Goal: Communication & Community: Answer question/provide support

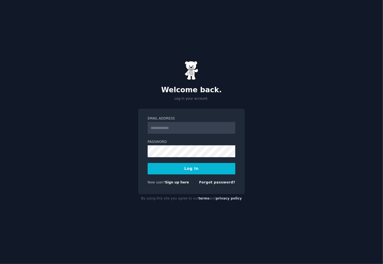
click at [179, 127] on input "Email Address" at bounding box center [192, 128] width 88 height 12
type input "**********"
click at [186, 164] on button "Log In" at bounding box center [192, 168] width 88 height 11
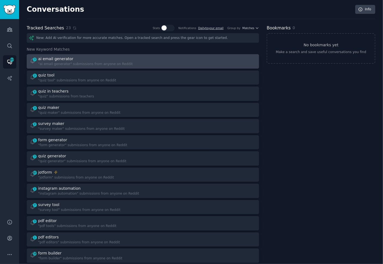
click at [167, 64] on div at bounding box center [201, 61] width 109 height 11
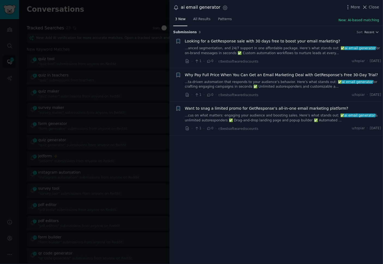
click at [131, 70] on div at bounding box center [191, 132] width 383 height 264
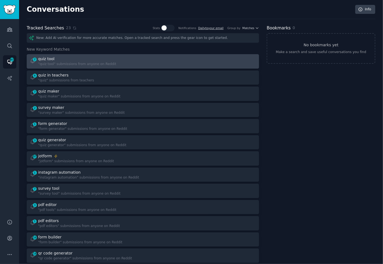
click at [140, 63] on div "2 quiz tool "quiz tool" submissions from anyone on Reddit" at bounding box center [143, 61] width 228 height 11
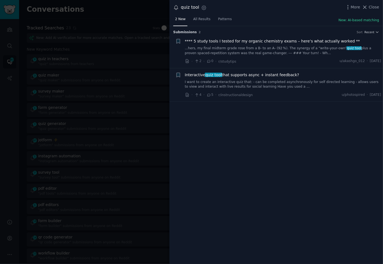
click at [266, 82] on link "I want to create an interactive quiz that: - can be completed asynchronously fo…" at bounding box center [283, 85] width 196 height 10
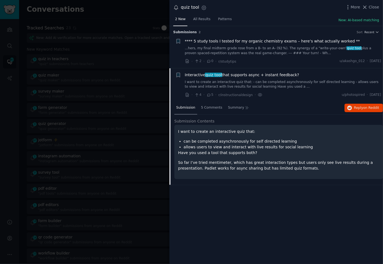
click at [264, 47] on link "...hers, my final midterm grade rose from a B‑ to an A‑ (92 %). The synergy of …" at bounding box center [283, 51] width 196 height 10
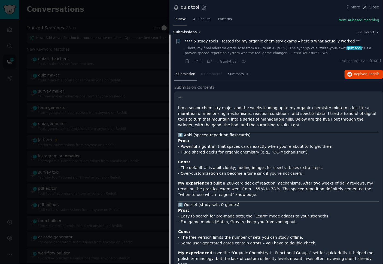
scroll to position [8, 0]
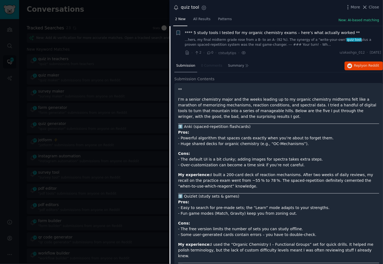
click at [87, 69] on div at bounding box center [191, 132] width 383 height 264
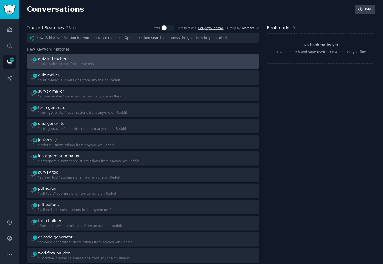
click at [148, 62] on div at bounding box center [201, 61] width 109 height 11
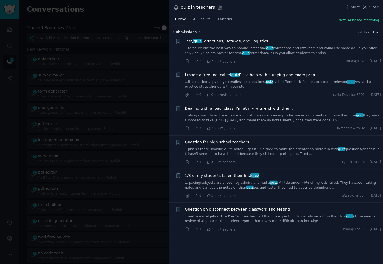
click at [267, 54] on link "...to figure out the best way to handle **test and quiz corrections and retakes…" at bounding box center [283, 51] width 196 height 10
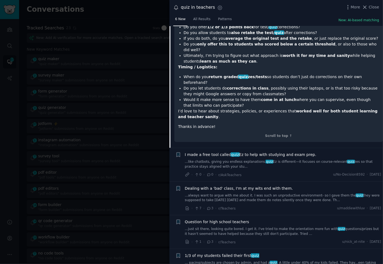
scroll to position [146, 0]
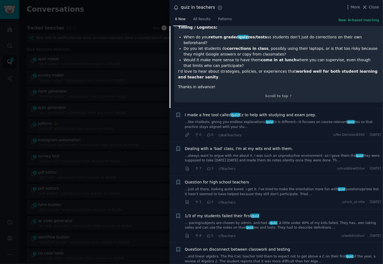
click at [273, 187] on link "...just sit there, looking quite bored. I get it. I've tried to make the orient…" at bounding box center [283, 192] width 196 height 10
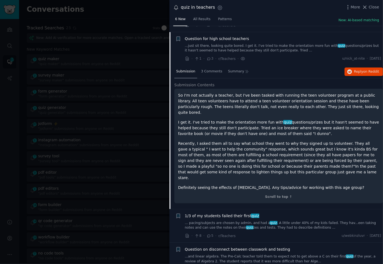
click at [102, 137] on div at bounding box center [191, 132] width 383 height 264
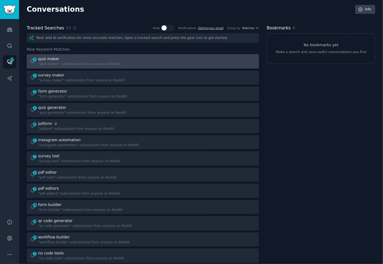
click at [183, 67] on link "3 quiz maker "quiz maker" submissions from anyone on Reddit" at bounding box center [143, 61] width 232 height 14
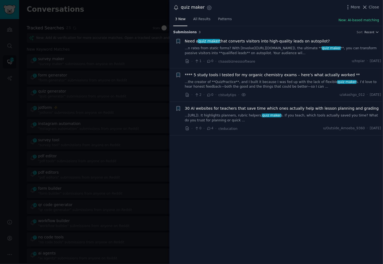
click at [92, 58] on div at bounding box center [191, 132] width 383 height 264
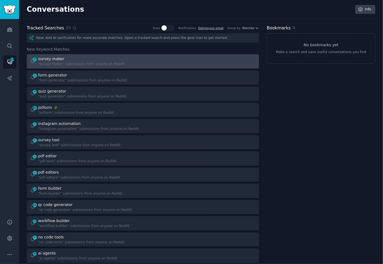
click at [147, 60] on div at bounding box center [201, 61] width 109 height 11
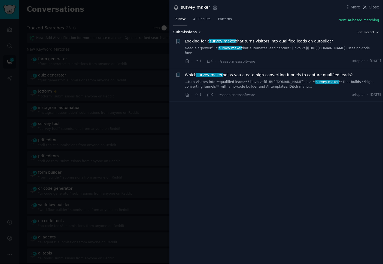
click at [99, 91] on div at bounding box center [191, 132] width 383 height 264
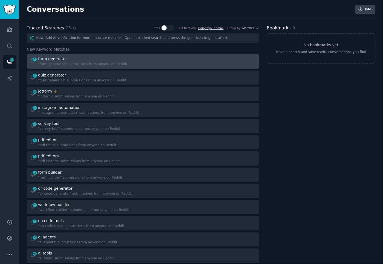
click at [174, 60] on div at bounding box center [201, 61] width 109 height 11
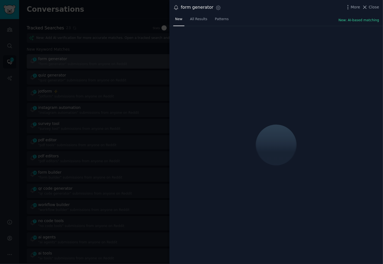
click at [174, 60] on div at bounding box center [275, 145] width 213 height 238
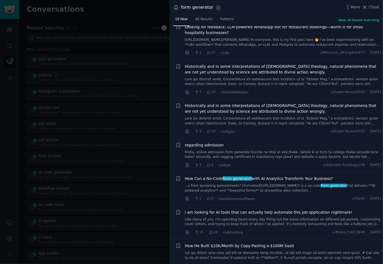
scroll to position [143, 0]
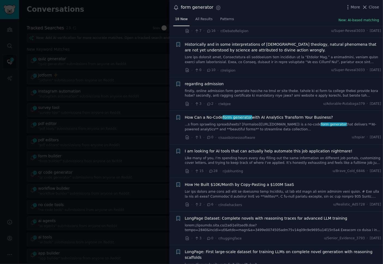
click at [125, 63] on div at bounding box center [191, 132] width 383 height 264
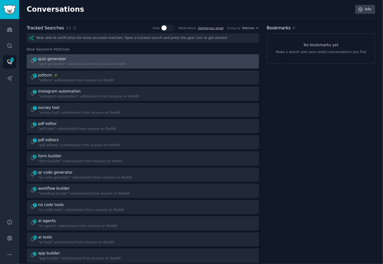
click at [143, 59] on div "3 quiz generator "quiz generator" submissions from anyone on Reddit" at bounding box center [143, 61] width 228 height 11
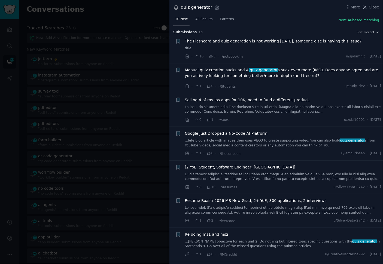
click at [284, 15] on div "10 New All Results Patterns New: AI-based matching" at bounding box center [275, 20] width 213 height 11
click at [272, 76] on span "Manual quiz creation sucks and AI quiz generator s suck even more (IMO). Does a…" at bounding box center [283, 72] width 196 height 11
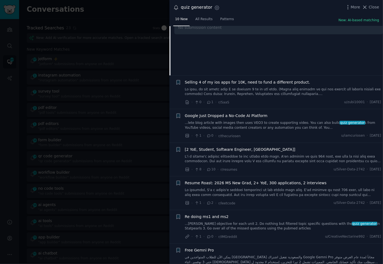
scroll to position [102, 0]
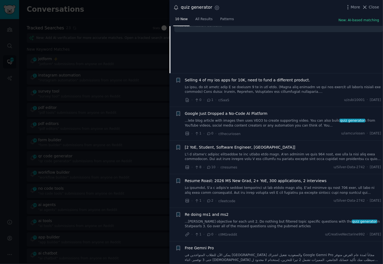
click at [278, 119] on link "...lete blog article with images then uses VEO3 to create supporting video. You…" at bounding box center [283, 123] width 196 height 10
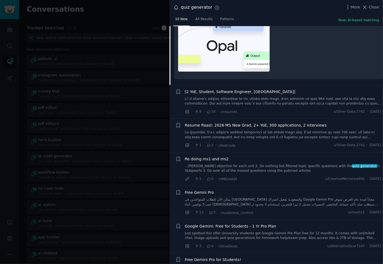
scroll to position [289, 0]
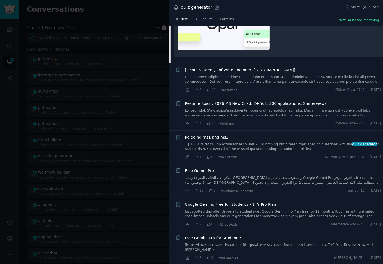
click at [90, 73] on div at bounding box center [191, 132] width 383 height 264
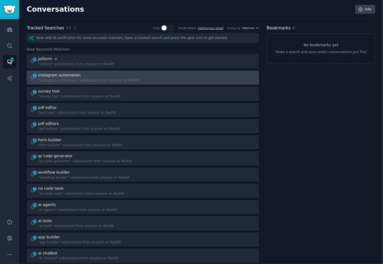
click at [171, 82] on div at bounding box center [201, 77] width 109 height 11
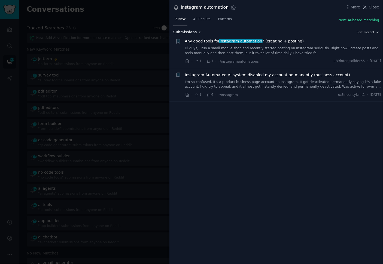
click at [260, 119] on div "Submission s 2 Sort Recent + Any good tools for instagram automation ? (creatin…" at bounding box center [275, 145] width 213 height 238
click at [229, 51] on link "Hi guys, I run a small mobile shop and recently started posting on Instagram se…" at bounding box center [283, 51] width 196 height 10
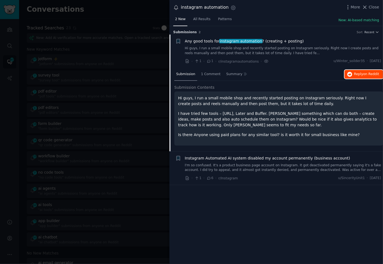
click at [360, 74] on span "Reply on Reddit" at bounding box center [366, 74] width 25 height 5
click at [94, 99] on div at bounding box center [191, 132] width 383 height 264
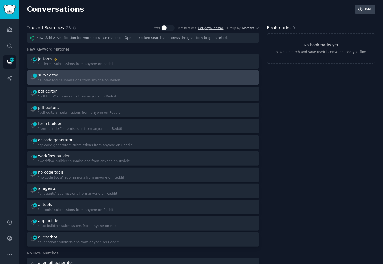
click at [172, 80] on div at bounding box center [201, 77] width 109 height 11
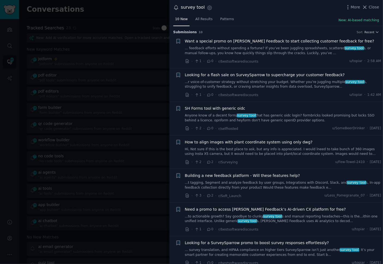
click at [275, 98] on li "+ Looking for a flash sale on SurveySparrow to supercharge your customer feedba…" at bounding box center [275, 84] width 213 height 33
click at [277, 114] on link "Anyone know of a decent form/ survey tool that has generic oidc login? formbric…" at bounding box center [283, 118] width 196 height 10
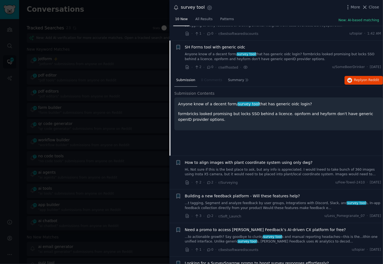
scroll to position [76, 0]
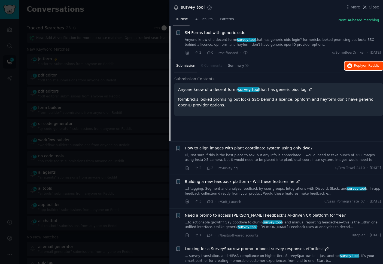
click at [356, 66] on span "Reply on Reddit" at bounding box center [366, 65] width 25 height 5
click at [271, 107] on div "Anyone know of a decent form/ survey tool that has generic oidc login? formbric…" at bounding box center [278, 99] width 209 height 33
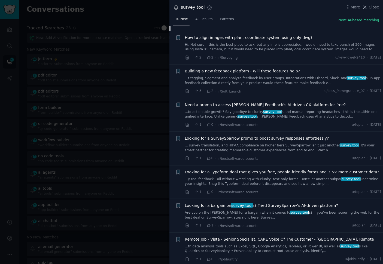
scroll to position [188, 0]
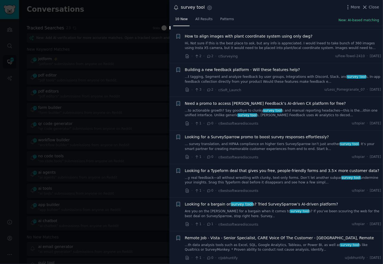
click at [126, 98] on div at bounding box center [191, 132] width 383 height 264
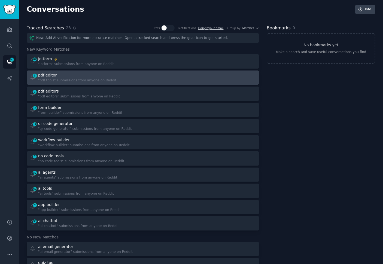
click at [170, 78] on div at bounding box center [201, 77] width 109 height 11
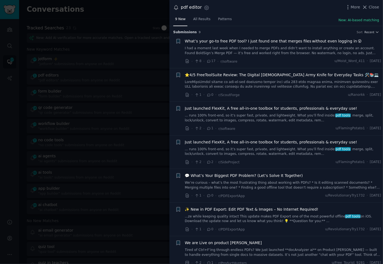
click at [268, 54] on link "I had a moment last week when I needed to merge PDFs and didn’t want to install…" at bounding box center [283, 51] width 196 height 10
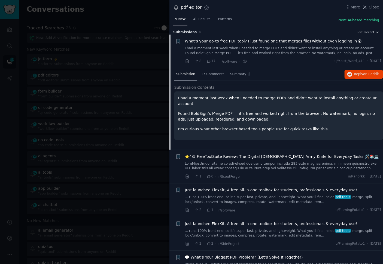
scroll to position [8, 0]
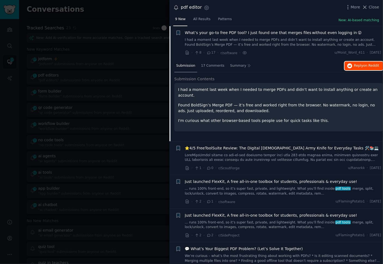
click at [354, 65] on span "Reply on Reddit" at bounding box center [366, 65] width 25 height 5
click at [334, 131] on div "Submission 17 Comments Summary Reply on Reddit Submission Contents I had a mome…" at bounding box center [278, 101] width 209 height 82
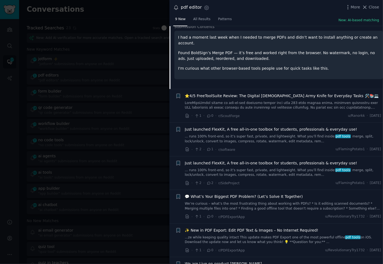
scroll to position [62, 0]
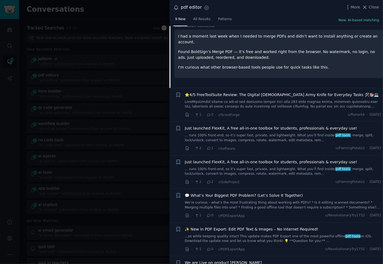
click at [305, 146] on div "· 2 · 1 · r/software u/FlamingPotato1 · Wed 9/10/2025" at bounding box center [283, 149] width 196 height 6
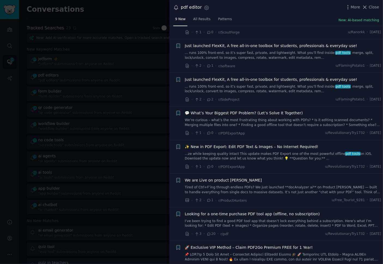
scroll to position [154, 0]
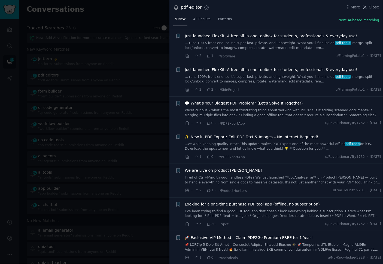
click at [267, 212] on link "I’ve been trying to find a good PDF tool app that doesn’t lock everything behin…" at bounding box center [283, 214] width 196 height 10
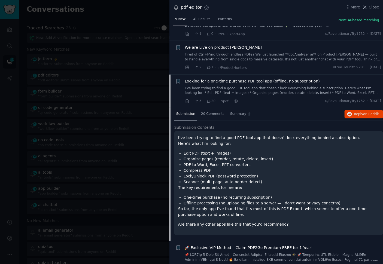
scroll to position [205, 0]
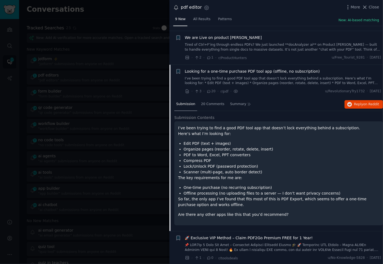
click at [132, 172] on div at bounding box center [191, 132] width 383 height 264
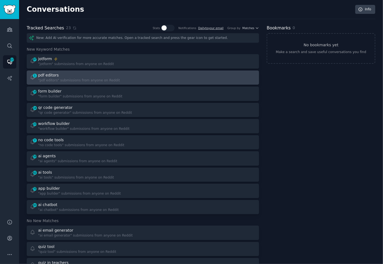
click at [176, 82] on div at bounding box center [201, 77] width 109 height 11
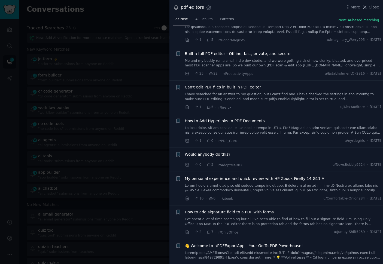
scroll to position [292, 0]
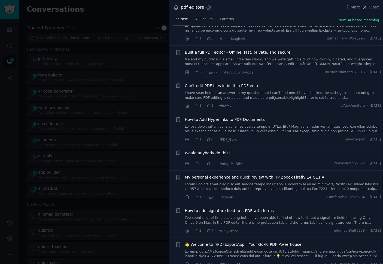
click at [288, 93] on link "I have searched for an answer to my question, but I can't find one. I have chec…" at bounding box center [283, 96] width 196 height 10
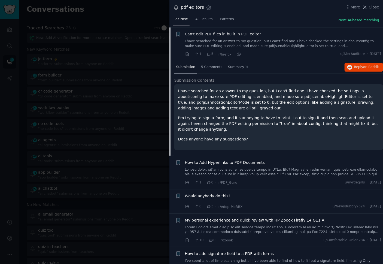
scroll to position [344, 0]
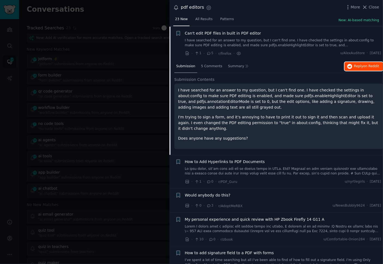
click at [354, 67] on span "Reply on Reddit" at bounding box center [366, 66] width 25 height 5
click at [309, 204] on div "· 0 · 3 · r/AdoptMeRBX u/NewsBubbly9624 · Wed 9/10/2025" at bounding box center [283, 206] width 196 height 6
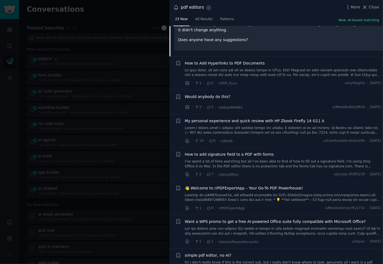
scroll to position [444, 0]
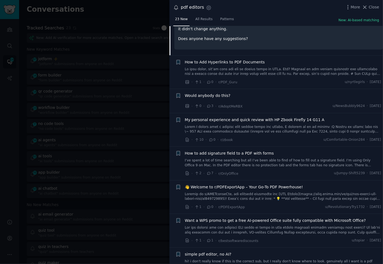
click at [285, 163] on link "I’ve spent a lot of time searching but all I’ve been able to find of how to fil…" at bounding box center [283, 163] width 196 height 10
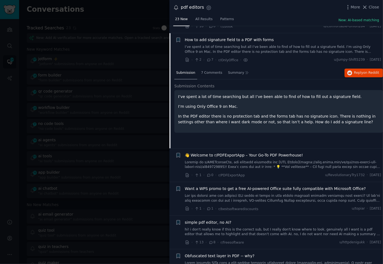
scroll to position [469, 0]
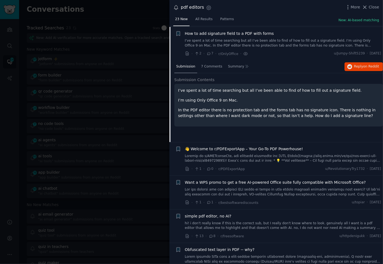
click at [272, 222] on link "hi! i don't really know if this is the correct sub, but I really don't know whe…" at bounding box center [283, 226] width 196 height 10
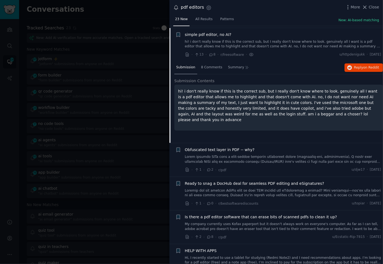
scroll to position [569, 0]
click at [355, 65] on span "Reply on Reddit" at bounding box center [366, 67] width 25 height 5
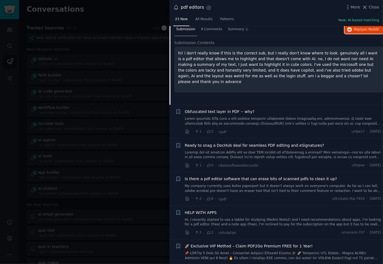
scroll to position [614, 0]
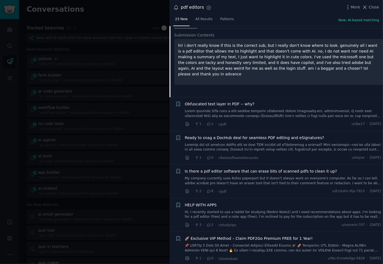
click at [124, 153] on div at bounding box center [191, 132] width 383 height 264
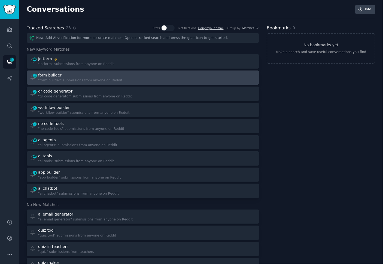
click at [145, 79] on div "16 form builder "form builder" submissions from anyone on Reddit" at bounding box center [143, 77] width 228 height 11
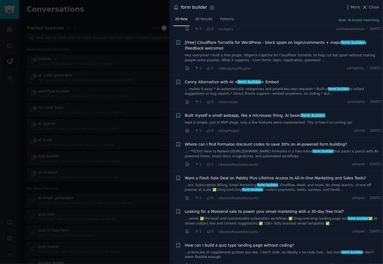
scroll to position [192, 0]
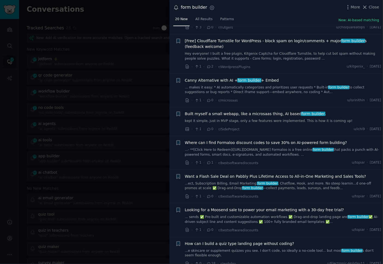
click at [261, 100] on div "· 1 · 0 · r/microsaas u/isrinithin · Wed 9/10/2025" at bounding box center [283, 100] width 196 height 6
click at [252, 121] on link "kept it simple, just in MVP stage, only a few features were implemented. This i…" at bounding box center [283, 121] width 196 height 5
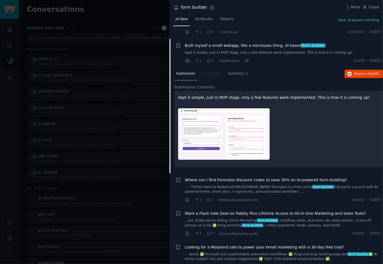
scroll to position [273, 0]
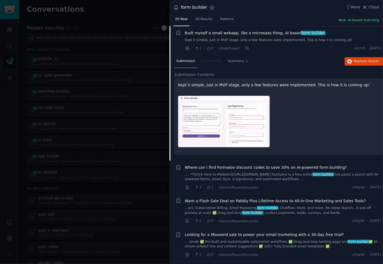
click at [196, 121] on img at bounding box center [223, 121] width 91 height 51
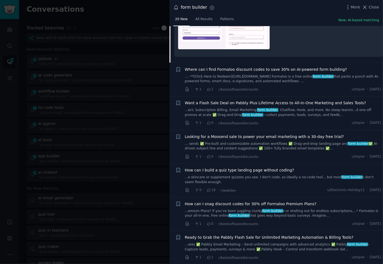
scroll to position [372, 0]
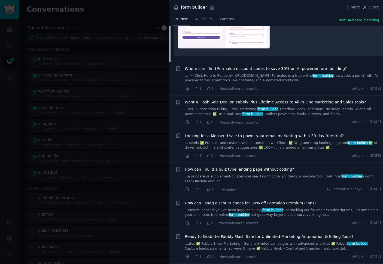
click at [263, 177] on link "...e skincare or supplement quizzes you see. I don't code, so ideally a no-code…" at bounding box center [283, 179] width 196 height 10
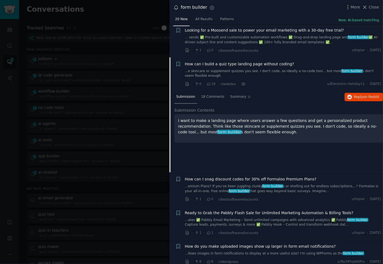
scroll to position [403, 0]
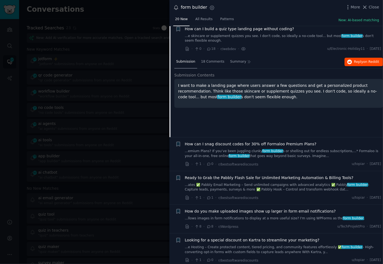
click at [356, 66] on div "Submission 18 Comments Summary Reply on Reddit" at bounding box center [278, 62] width 209 height 13
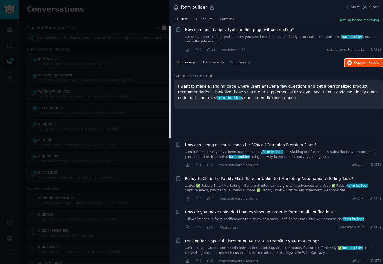
click at [356, 63] on span "Reply on Reddit" at bounding box center [366, 62] width 25 height 5
click at [237, 128] on div "Submission 18 Comments Summary Reply on Reddit Submission Contents I want to ma…" at bounding box center [278, 97] width 209 height 82
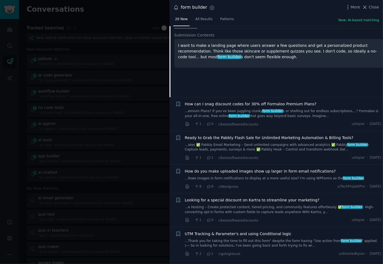
scroll to position [448, 0]
click at [245, 176] on link "...llows images in form notifications to display at a more useful size? I'm usi…" at bounding box center [283, 178] width 196 height 5
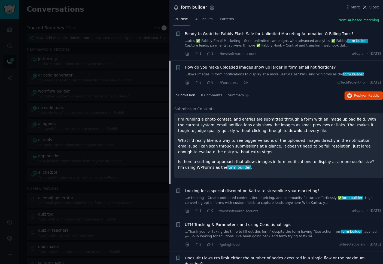
scroll to position [503, 0]
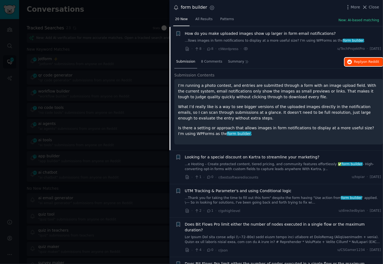
click at [350, 62] on icon "button" at bounding box center [349, 62] width 5 height 5
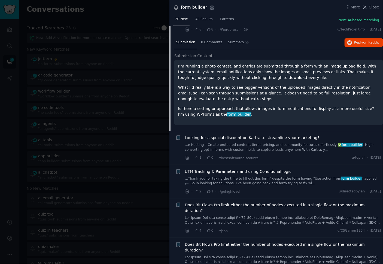
click at [125, 103] on div at bounding box center [191, 132] width 383 height 264
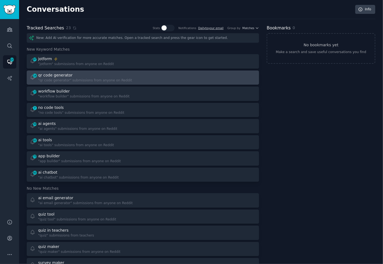
click at [162, 81] on div at bounding box center [201, 77] width 109 height 11
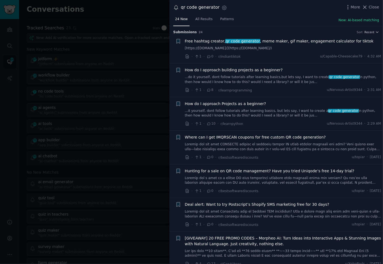
click at [274, 11] on div "qr code generator Settings More Close" at bounding box center [275, 7] width 213 height 15
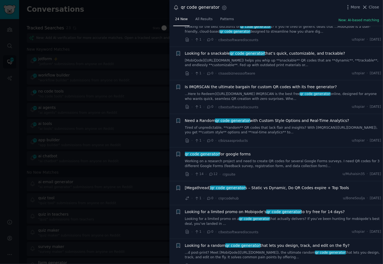
scroll to position [258, 0]
click at [259, 161] on link "Working on a research project and need to create QR codes for several Google Fo…" at bounding box center [283, 164] width 196 height 10
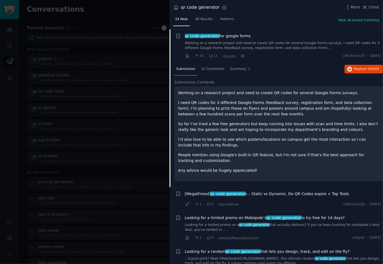
scroll to position [379, 0]
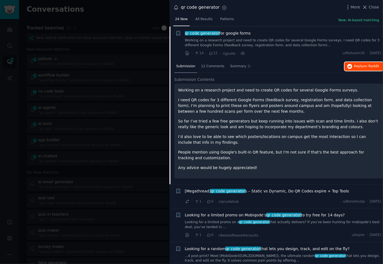
click at [357, 65] on span "Reply on Reddit" at bounding box center [366, 66] width 25 height 5
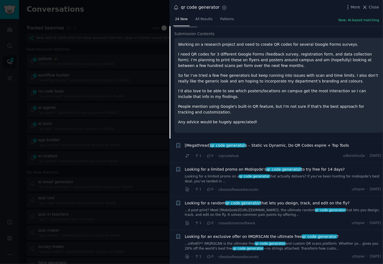
scroll to position [429, 0]
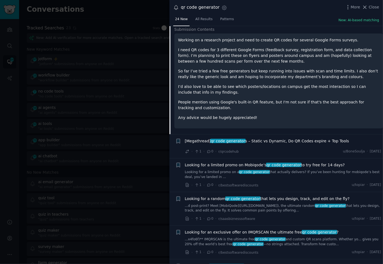
click at [296, 115] on p "Any advice would be hugely appreciated!" at bounding box center [278, 118] width 201 height 6
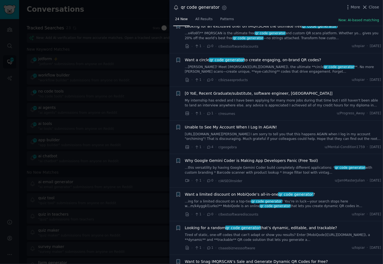
scroll to position [691, 0]
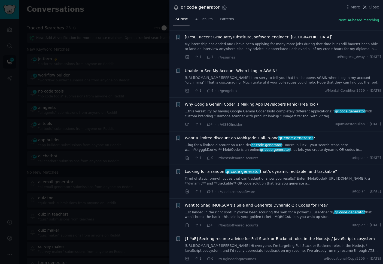
click at [122, 82] on div at bounding box center [191, 132] width 383 height 264
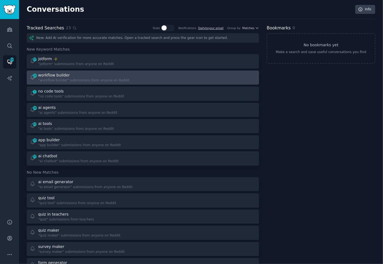
click at [161, 78] on div at bounding box center [201, 77] width 109 height 11
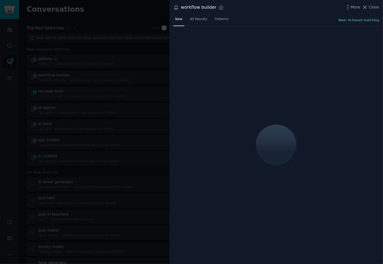
click at [300, 11] on div "workflow builder Settings More Close" at bounding box center [275, 7] width 213 height 15
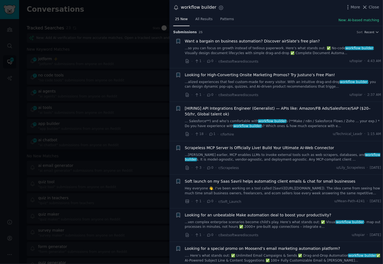
click at [303, 9] on div "workflow builder Settings More Close" at bounding box center [276, 7] width 206 height 7
click at [283, 15] on div "25 New All Results Patterns New: AI-based matching" at bounding box center [275, 20] width 213 height 11
click at [278, 135] on div "· 18 · 1 · r/forhire u/Technical_Leadr · 1:15 AM" at bounding box center [283, 134] width 196 height 6
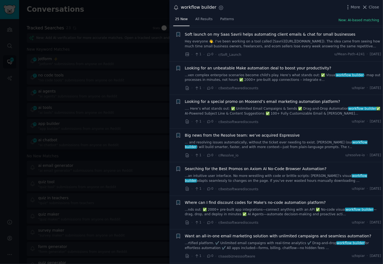
scroll to position [148, 0]
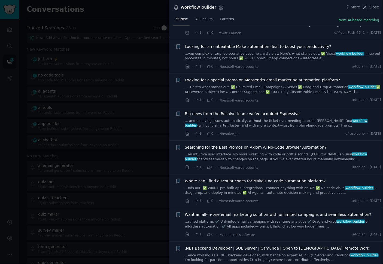
click at [271, 115] on span "Big news from the Resolve team: we’ve acquired Espressive" at bounding box center [242, 114] width 115 height 6
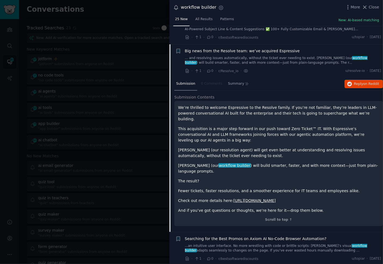
scroll to position [249, 0]
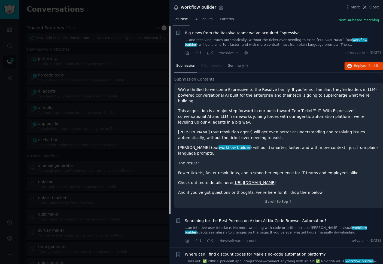
click at [321, 147] on div "We’re thrilled to welcome Espressive to the Resolve family. If you’re not famil…" at bounding box center [278, 141] width 201 height 109
click at [355, 65] on span "Reply on Reddit" at bounding box center [366, 66] width 25 height 5
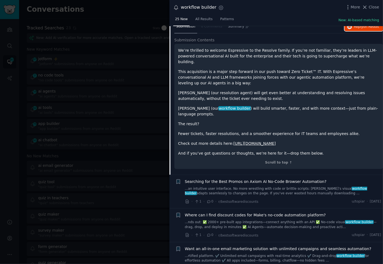
scroll to position [289, 0]
click at [288, 105] on p "Jarvis (our workflow builder ) will build smarter, faster, and with more contex…" at bounding box center [278, 110] width 201 height 11
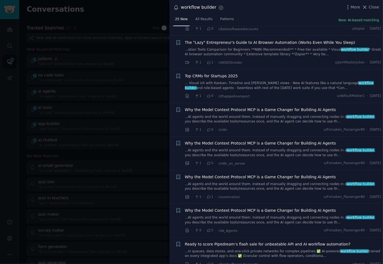
scroll to position [758, 0]
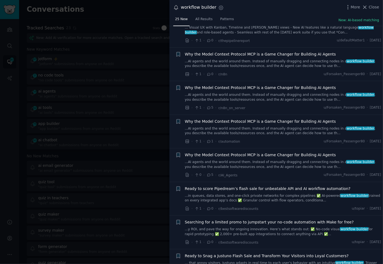
click at [93, 101] on div at bounding box center [191, 132] width 383 height 264
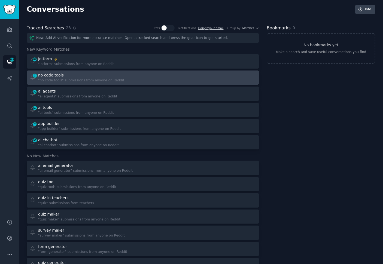
click at [154, 80] on div at bounding box center [201, 77] width 109 height 11
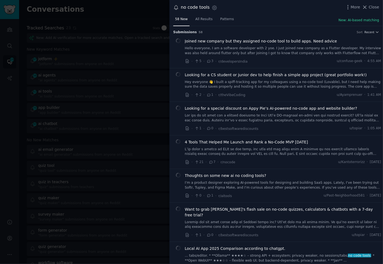
click at [273, 19] on div "58 New All Results Patterns New: AI-based matching" at bounding box center [275, 20] width 213 height 11
click at [263, 153] on link at bounding box center [283, 152] width 196 height 10
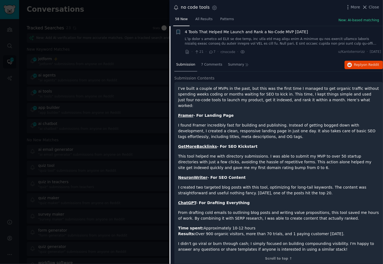
scroll to position [109, 0]
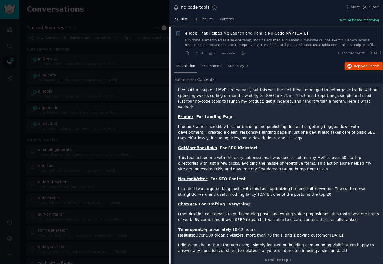
click at [282, 124] on p "I found Framer incredibly fast for building and publishing. Instead of getting …" at bounding box center [278, 132] width 201 height 17
click at [310, 124] on p "I found Framer incredibly fast for building and publishing. Instead of getting …" at bounding box center [278, 132] width 201 height 17
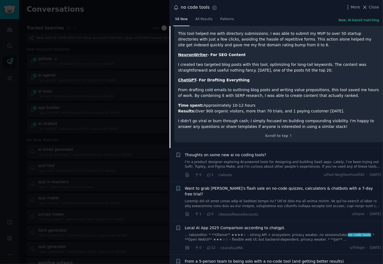
scroll to position [273, 0]
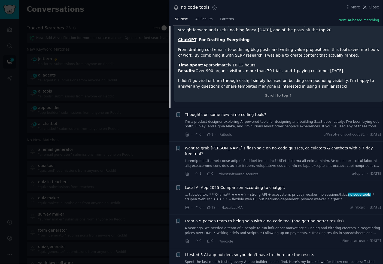
click at [280, 132] on div "· 0 · 1 · r/aitools u/Past-Neighborhood581 · Thu 9/11/2025" at bounding box center [283, 135] width 196 height 6
click at [282, 120] on link "I’m a product designer exploring AI-powered tools for designing and building Sa…" at bounding box center [283, 124] width 196 height 10
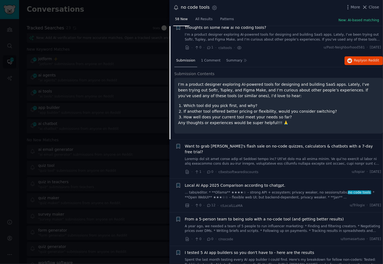
scroll to position [143, 0]
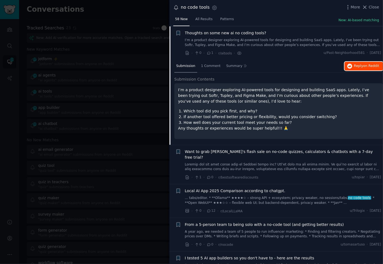
click at [356, 64] on span "Reply on Reddit" at bounding box center [366, 66] width 25 height 5
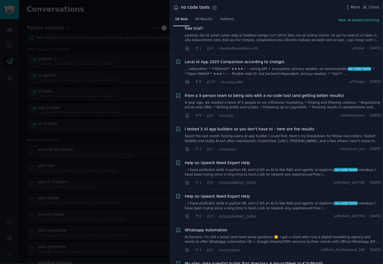
scroll to position [272, 0]
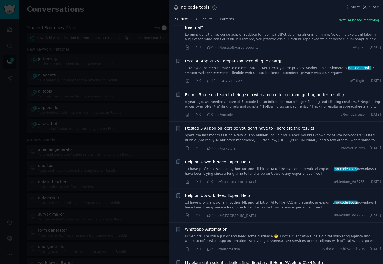
click at [304, 78] on div "· 0 · 12 · r/LocalLLaMA u/Trilogix · Thu 9/11/2025" at bounding box center [283, 81] width 196 height 6
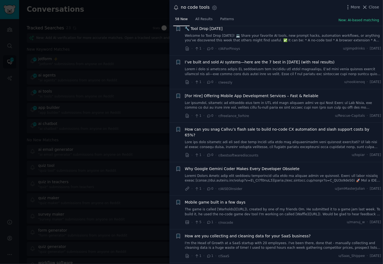
scroll to position [541, 0]
click at [277, 152] on div "· 1 · 0 · r/bestsoftwarediscounts u/topiar · Thu 9/11/2025" at bounding box center [283, 155] width 196 height 6
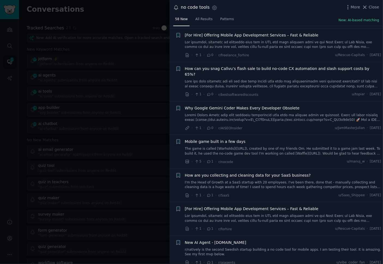
scroll to position [602, 0]
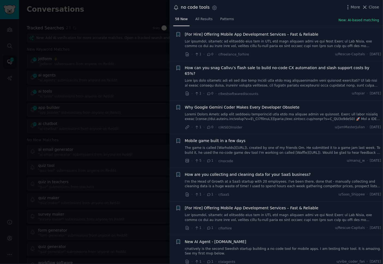
click at [274, 158] on div "· 5 · 1 · r/nocode u/manuj_w · Wed 9/10/2025" at bounding box center [283, 161] width 196 height 6
click at [254, 179] on link "I'm the Head of Growth at a SaaS startup with 20 employees. I've been there, do…" at bounding box center [283, 184] width 196 height 10
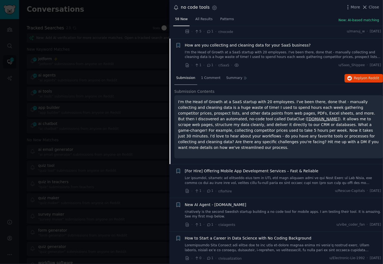
scroll to position [675, 0]
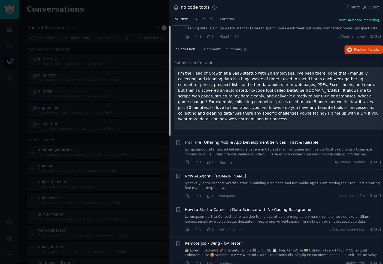
click at [268, 193] on div "· 1 · 1 · r/aiagents u/vibe_coder_fan · Wed 9/10/2025" at bounding box center [283, 196] width 196 height 6
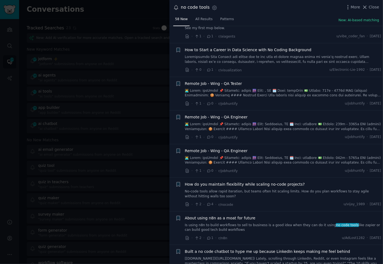
scroll to position [835, 0]
click at [268, 181] on div "How do you maintain flexibility while scaling no-code projects? No-code tools a…" at bounding box center [283, 194] width 196 height 26
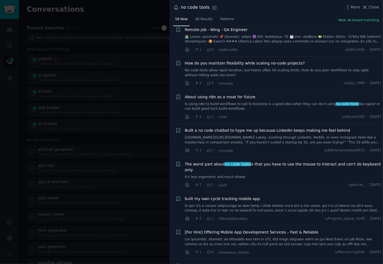
scroll to position [956, 0]
click at [279, 216] on div "· 2 · 2 · r/Femalefounders u/Fragrant_Jaguar_5240 · Wed 9/10/2025" at bounding box center [283, 219] width 196 height 6
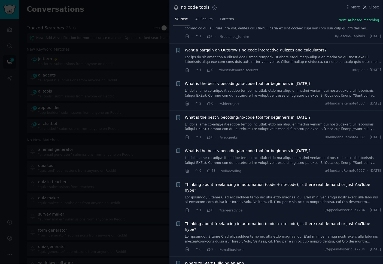
scroll to position [1172, 0]
click at [275, 183] on li "+ Thinking about freelancing in automation (code + no-code), is there real dema…" at bounding box center [275, 197] width 213 height 39
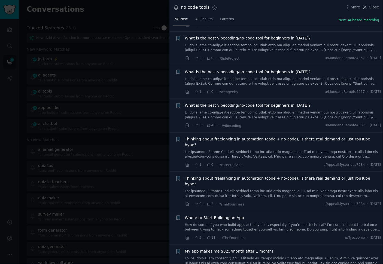
scroll to position [1218, 0]
click at [276, 201] on div "· 0 · 2 · r/smallbusiness u/AppealMysterious7284 · Tue 9/9/2025" at bounding box center [283, 204] width 196 height 6
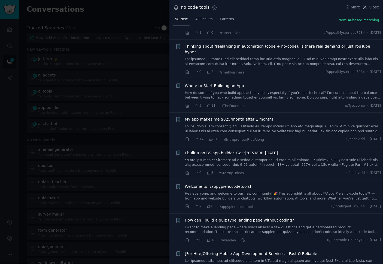
scroll to position [1352, 0]
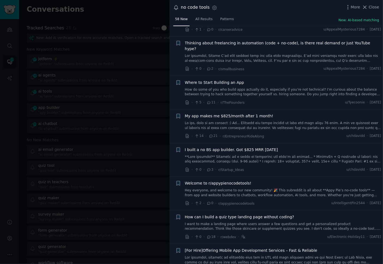
click at [276, 188] on link "Hey everyone, and welcome to our new community! 🎉 This subreddit is all about *…" at bounding box center [283, 193] width 196 height 10
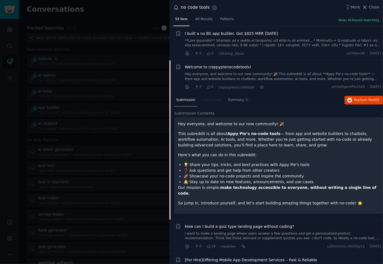
scroll to position [1380, 0]
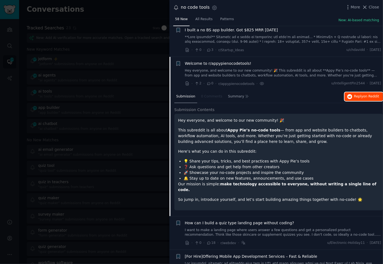
click at [359, 92] on button "Reply on Reddit" at bounding box center [363, 96] width 38 height 9
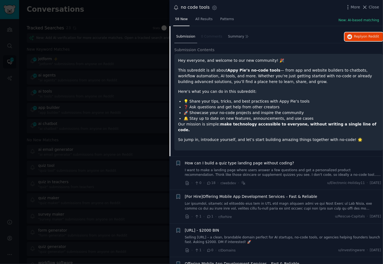
scroll to position [1440, 0]
click at [275, 168] on link "I want to make a landing page where users answer a few questions and get a pers…" at bounding box center [283, 173] width 196 height 10
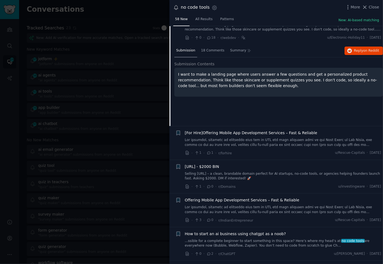
scroll to position [1478, 0]
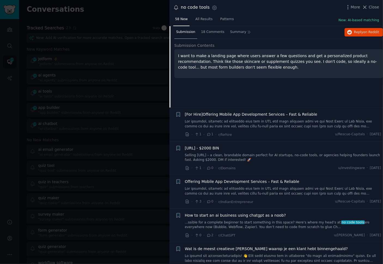
click at [276, 165] on div "· 1 · 0 · r/Domains u/investingware · Tue 9/9/2025" at bounding box center [283, 168] width 196 height 6
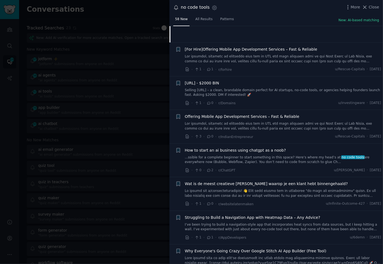
scroll to position [1543, 0]
click at [275, 167] on div "· 0 · 2 · r/ChatGPT u/Santon-Koel · Tue 9/9/2025" at bounding box center [283, 170] width 196 height 6
click at [274, 167] on div "· 0 · 2 · r/ChatGPT u/Santon-Koel · Tue 9/9/2025" at bounding box center [283, 170] width 196 height 6
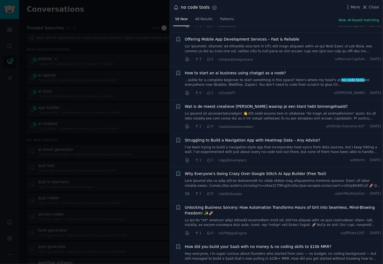
scroll to position [1621, 0]
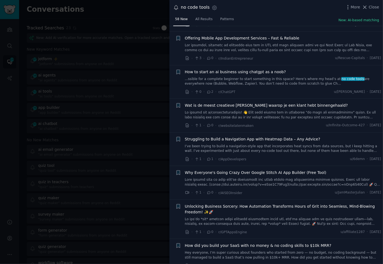
click at [265, 190] on div "· 1 · 0 · r/AISEOInsider u/JamMasterJulian · Mon 9/8/2025" at bounding box center [283, 193] width 196 height 6
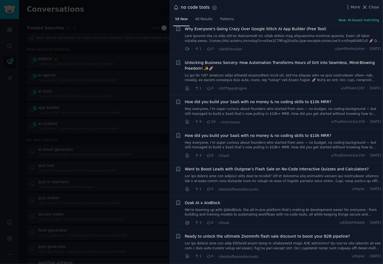
scroll to position [1800, 0]
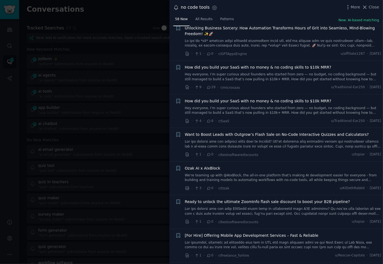
click at [265, 185] on div "· 3 · 0 · r/Ozak u/KIDethRabbit · Mon 9/8/2025" at bounding box center [283, 188] width 196 height 6
click at [110, 117] on div at bounding box center [191, 132] width 383 height 264
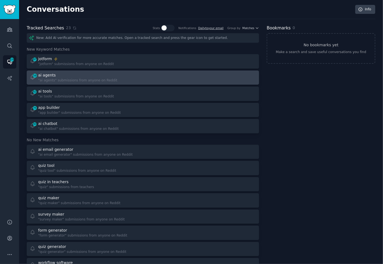
click at [163, 76] on div at bounding box center [201, 77] width 109 height 11
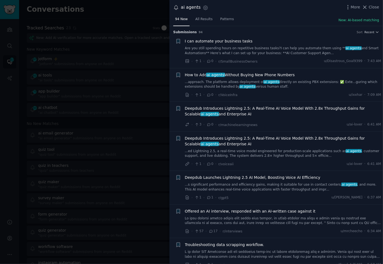
click at [266, 17] on div "94 New All Results Patterns New: AI-based matching" at bounding box center [275, 20] width 213 height 11
click at [272, 15] on div "94 New All Results Patterns New: AI-based matching" at bounding box center [275, 20] width 213 height 11
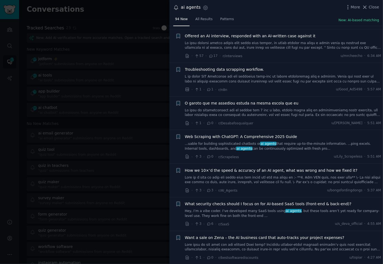
scroll to position [176, 0]
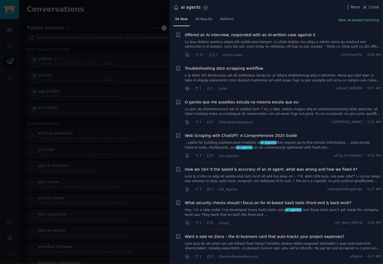
click at [279, 122] on div "· 1 · 0 · r/Desabafosqualquer u/Jessie_jee · 5:51 AM" at bounding box center [283, 122] width 196 height 6
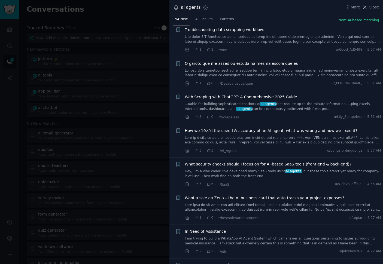
scroll to position [217, 0]
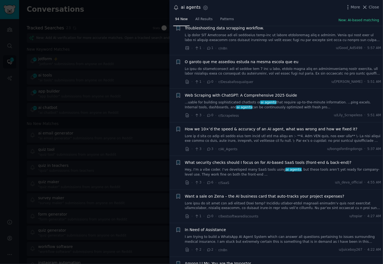
click at [279, 120] on li "+ Web Scraping with ChatGPT: A Comprehensive 2025 Guide ...uable for building s…" at bounding box center [275, 105] width 213 height 33
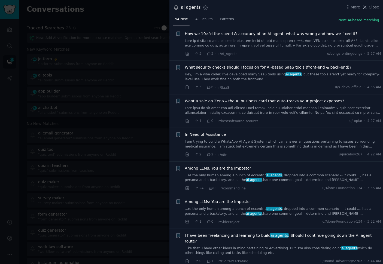
scroll to position [313, 0]
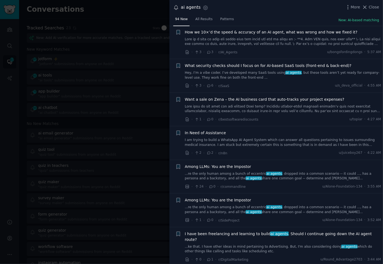
click at [286, 156] on li "+ In Need of Assistance I am trying to build a WhatsApp AI Agent System which c…" at bounding box center [275, 142] width 213 height 33
click at [287, 154] on div "· 2 · 2 · r/n8n u/juiceboy267 · 4:22 AM" at bounding box center [283, 154] width 196 height 6
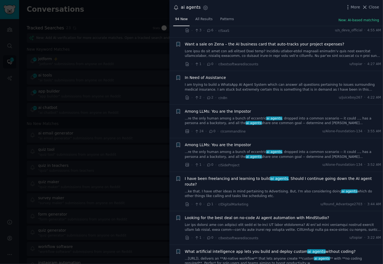
scroll to position [369, 0]
click at [287, 154] on link "...re the only human among a bunch of eccentric ai agents , dropped into a comm…" at bounding box center [283, 154] width 196 height 10
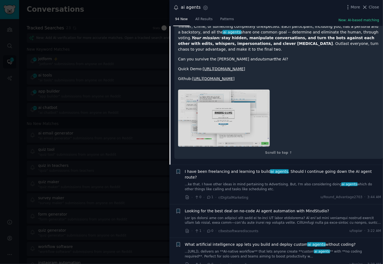
scroll to position [577, 0]
click at [280, 194] on div "· 0 · 1 · r/DigitalMarketing u/Round_Advantage2703 · 3:44 AM" at bounding box center [283, 197] width 196 height 6
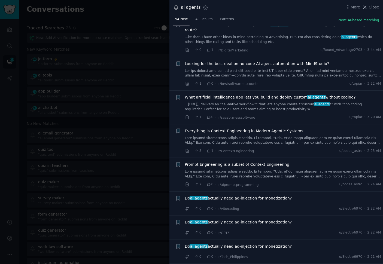
scroll to position [724, 0]
click at [294, 182] on div "· 7 · 0 · r/aipromptprogramming u/codes_astro · 2:24 AM" at bounding box center [283, 185] width 196 height 6
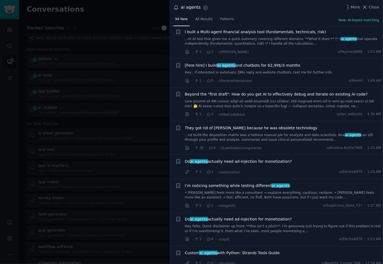
scroll to position [1178, 0]
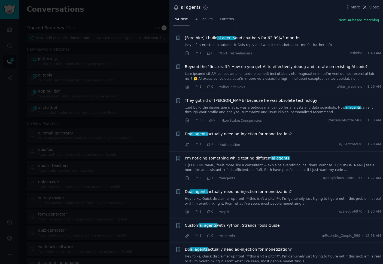
click at [294, 202] on li "+ Do ai agents actually need ad-injection for monetization? Hey folks, Quick di…" at bounding box center [275, 201] width 213 height 33
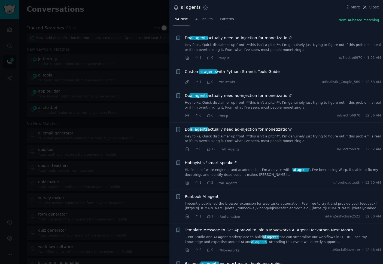
scroll to position [1332, 0]
click at [289, 180] on div "· 1 · 2 · r/AI_Agents u/foreheadteeth · 12:50 AM" at bounding box center [283, 183] width 196 height 6
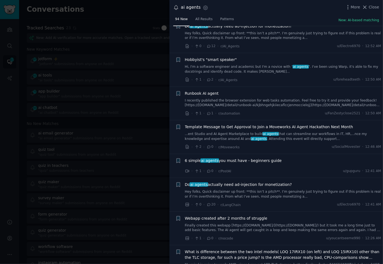
scroll to position [1436, 0]
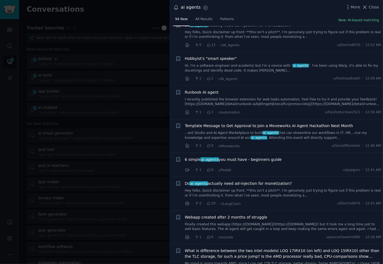
click at [288, 167] on div "· 1 · 0 · r/PostAI u/gupguru · 12:41 AM" at bounding box center [283, 170] width 196 height 6
click at [252, 157] on span "6 simple ai agents you must have - beginners guide" at bounding box center [233, 160] width 97 height 6
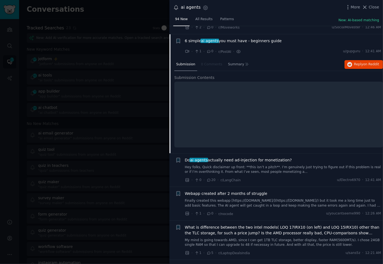
scroll to position [1353, 0]
click at [290, 177] on div "· 0 · 20 · r/LangChain u/Electro6970 · 12:41 AM" at bounding box center [283, 180] width 196 height 6
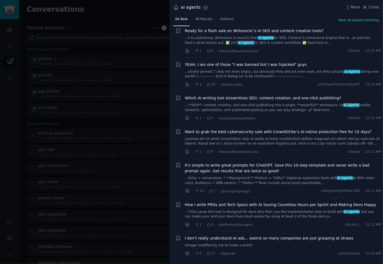
scroll to position [1590, 0]
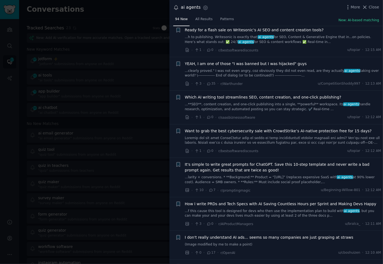
click at [283, 188] on div "· 10 · 7 · r/promptingmagic u/Beginning-Willow-801 · 12:12 AM" at bounding box center [283, 191] width 196 height 6
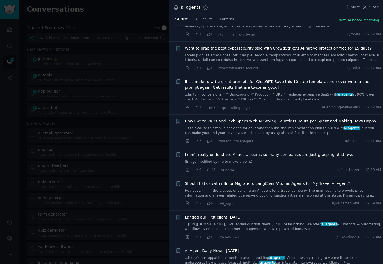
scroll to position [1680, 0]
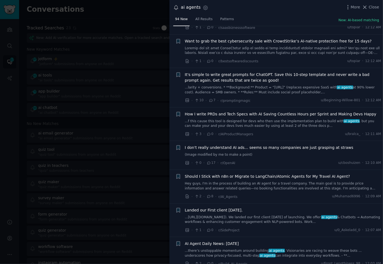
click at [279, 194] on div "· 2 · 8 · r/AI_Agents u/Muhamad6996 · 12:09 AM" at bounding box center [283, 197] width 196 height 6
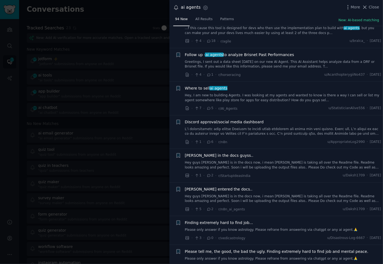
scroll to position [1971, 0]
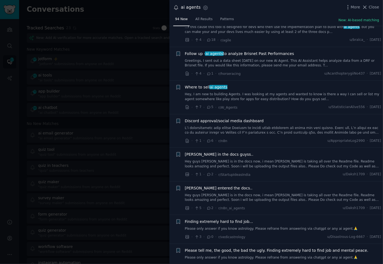
click at [280, 172] on div "· 1 · 2 · r/StartupIdeasIndia u/Daksh1709 · Thu 9/11/2025" at bounding box center [283, 175] width 196 height 6
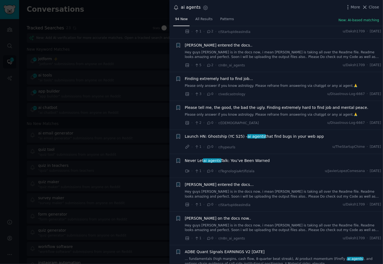
scroll to position [2114, 0]
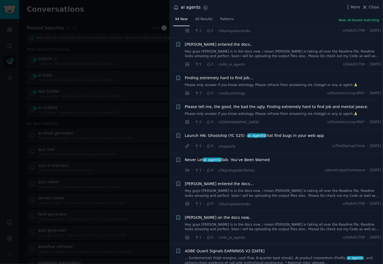
click at [279, 166] on li "+ Never Let ai agents Talk: You’ve Been Warned · 1 · 0 · r/TegnologiaArtifizial…" at bounding box center [275, 165] width 213 height 24
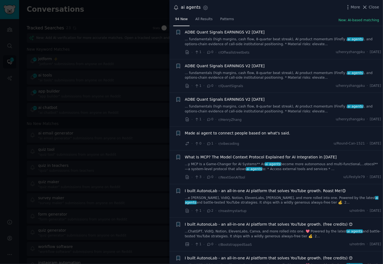
scroll to position [2344, 0]
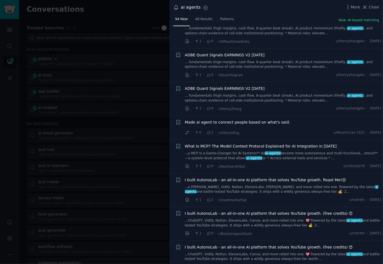
click at [275, 197] on div "· 1 · 2 · r/roastmystartup u/notrdm · Thu 9/11/2025" at bounding box center [283, 200] width 196 height 6
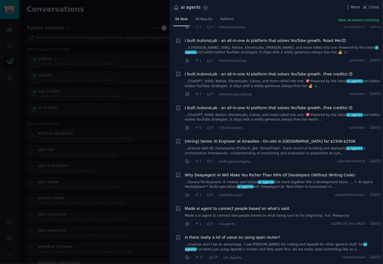
scroll to position [2487, 0]
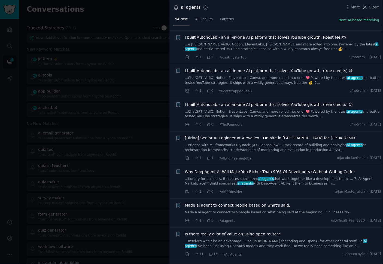
click at [275, 189] on div "· 1 · 0 · r/AISEOInsider u/JamMasterJulian · Thu 9/11/2025" at bounding box center [283, 192] width 196 height 6
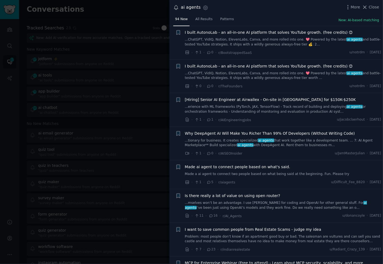
scroll to position [2526, 0]
click at [271, 179] on div "· 1 · 5 · r/aiagents u/Difficult_Fee_8820 · Thu 9/11/2025" at bounding box center [283, 182] width 196 height 6
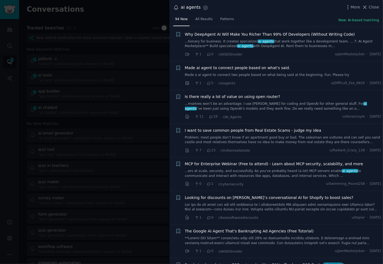
scroll to position [2630, 0]
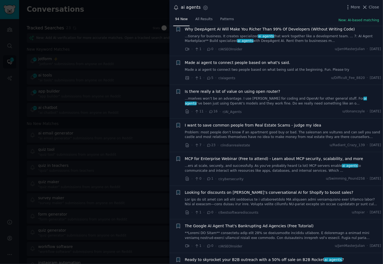
click at [271, 176] on div "· 0 · 1 · r/cybersecurity u/Swimming_Pound258 · Thu 9/11/2025" at bounding box center [283, 179] width 196 height 6
click at [270, 176] on div "· 0 · 1 · r/cybersecurity u/Swimming_Pound258 · Thu 9/11/2025" at bounding box center [283, 179] width 196 height 6
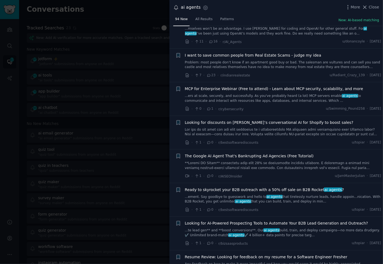
scroll to position [2700, 0]
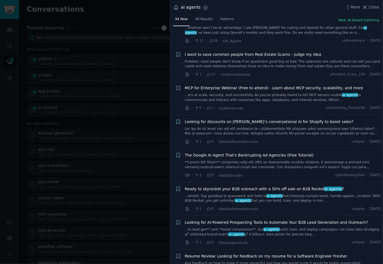
click at [270, 173] on div "· 1 · 0 · r/AISEOInsider u/JamMasterJulian · Thu 9/11/2025" at bounding box center [283, 176] width 196 height 6
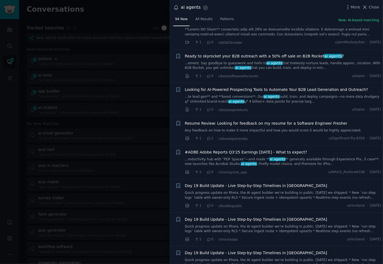
scroll to position [2871, 0]
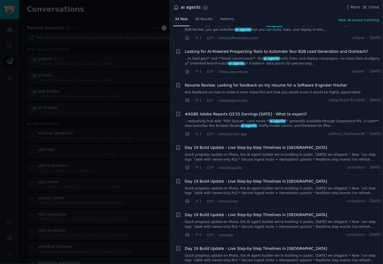
click at [96, 108] on div at bounding box center [191, 132] width 383 height 264
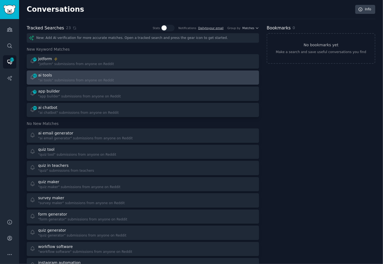
click at [136, 81] on div "62 ai tools "ai tools" submissions from anyone on Reddit" at bounding box center [84, 77] width 109 height 11
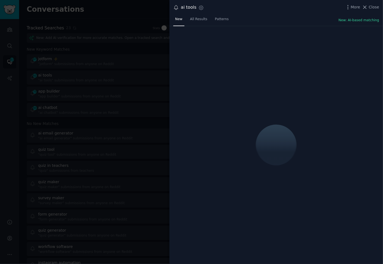
click at [274, 16] on div "New All Results Patterns New: AI-based matching" at bounding box center [275, 20] width 213 height 11
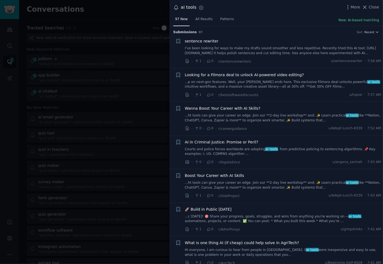
click at [274, 16] on div "97 New All Results Patterns New: AI-based matching" at bounding box center [275, 20] width 213 height 11
click at [270, 159] on div "· 0 · 0 · r/legaladvice u/angana_sarmah · 7:43 AM" at bounding box center [283, 162] width 196 height 6
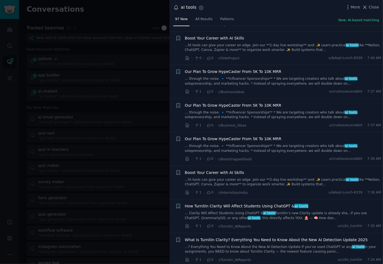
scroll to position [240, 0]
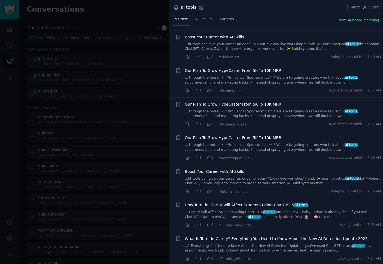
click at [282, 157] on div "· 1 · 0 · r/BootstrappedSaaS u/crustaceousrabbit · 7:36 AM" at bounding box center [283, 158] width 196 height 6
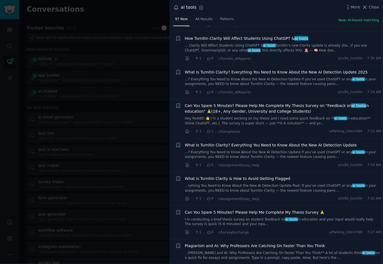
scroll to position [411, 0]
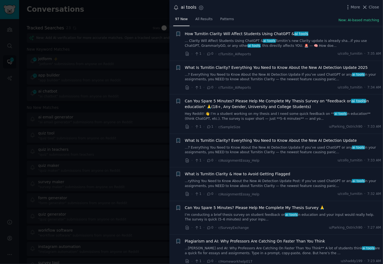
click at [278, 158] on div "· 1 · 0 · r/AssignmentEssay_Help u/collo_turnitin · 7:33 AM" at bounding box center [283, 161] width 196 height 6
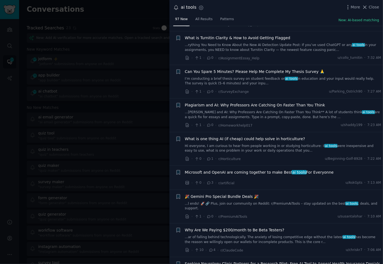
scroll to position [591, 0]
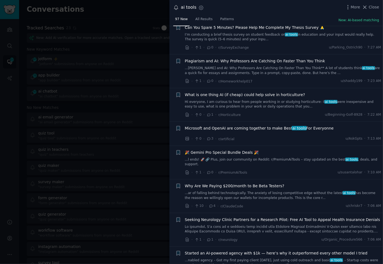
click at [289, 171] on div "· 1 · 0 · r/PremiumAiTools u/susantalohar · 7:10 AM" at bounding box center [283, 173] width 196 height 6
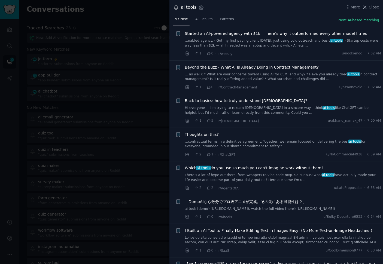
scroll to position [812, 0]
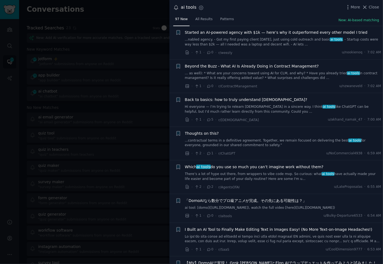
click at [286, 184] on div "· 2 · 2 · r/AgentsOfAI u/LateProposalas · 6:55 AM" at bounding box center [283, 187] width 196 height 6
click at [265, 177] on link "There’s a lot of hype out there, from wrappers to vibe code mvp. So curious: wh…" at bounding box center [283, 177] width 196 height 10
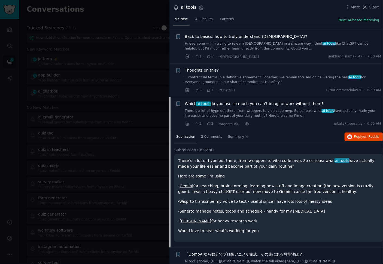
scroll to position [944, 0]
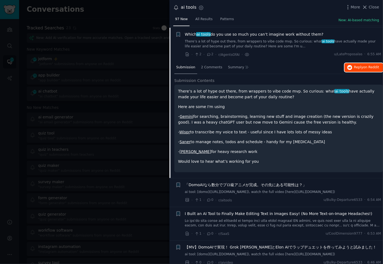
click at [357, 65] on span "Reply on Reddit" at bounding box center [366, 67] width 25 height 5
click at [261, 166] on div "There’s a lot of hype out there, from wrappers to vibe code mvp. So curious: wh…" at bounding box center [278, 129] width 209 height 88
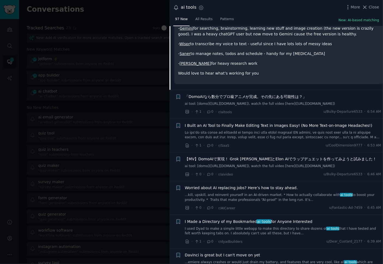
scroll to position [1034, 0]
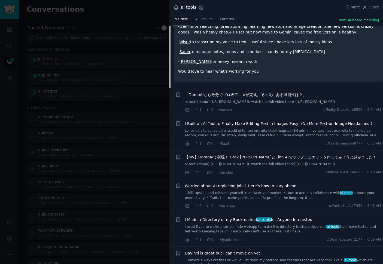
click at [267, 175] on div "· 0 · 0 · r/aivideo u/Bulky-Departure6533 · 6:46 AM" at bounding box center [283, 173] width 196 height 6
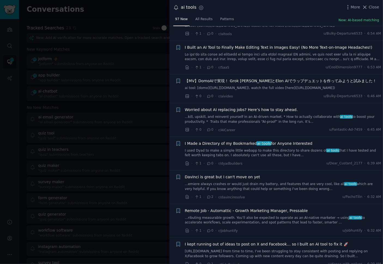
scroll to position [1113, 0]
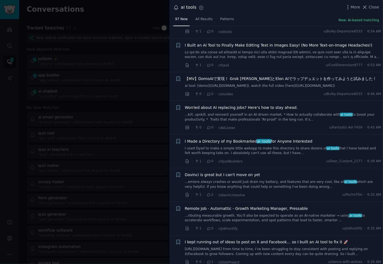
click at [267, 164] on div "· 1 · 0 · r/dyadbuilders u/Dear_Custard_2177 · 6:39 AM" at bounding box center [283, 161] width 196 height 6
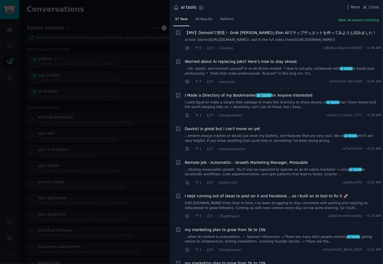
scroll to position [1159, 0]
click at [273, 185] on div "· 1 · 0 · r/jobhuntify u/jobhuntify · 6:32 AM" at bounding box center [283, 182] width 196 height 6
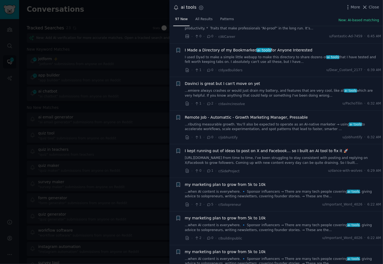
scroll to position [1205, 0]
click at [276, 173] on div "· 0 · 1 · r/SideProject u/dance-with-wolves · 6:29 AM" at bounding box center [283, 171] width 196 height 6
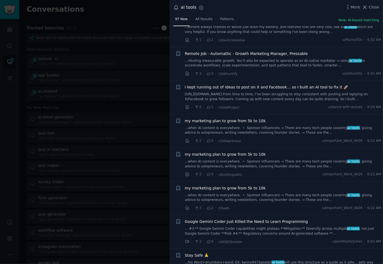
scroll to position [1268, 0]
click at [275, 177] on div "· 2 · 0 · r/buildinpublic u/Important_Word_4026 · 6:22 AM" at bounding box center [283, 174] width 196 height 6
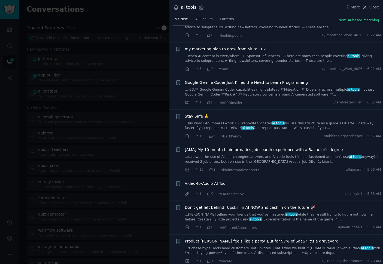
scroll to position [1441, 0]
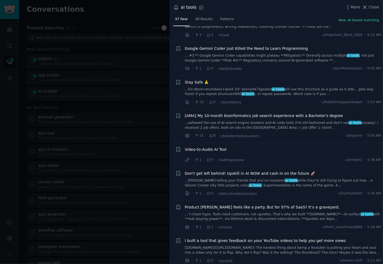
click at [280, 163] on div "· 1 · 0 · r/LAProgressive u/smkyle1 · 5:38 AM" at bounding box center [283, 160] width 196 height 6
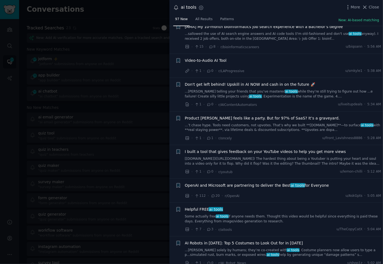
scroll to position [1531, 0]
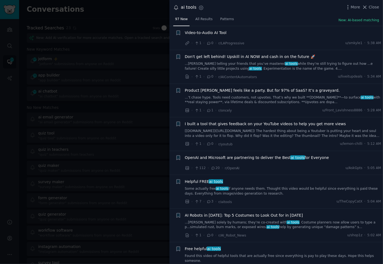
click at [280, 163] on div "OpenAI and Microsoft are partnering to deliver the Best ai tools for Everyone" at bounding box center [283, 159] width 196 height 8
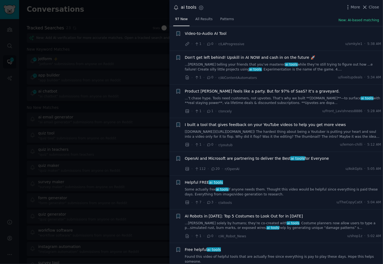
click at [271, 161] on span "OpenAI and Microsoft are partnering to deliver the Best ai tools for Everyone" at bounding box center [257, 159] width 144 height 6
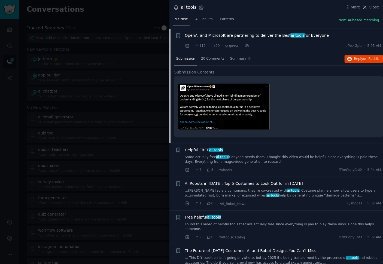
scroll to position [1573, 0]
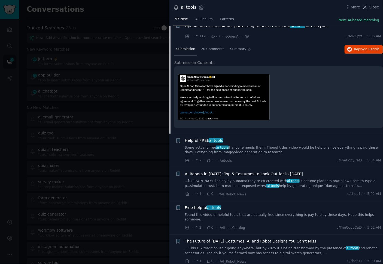
click at [253, 154] on link "Some actually free ai tools if anyone needs them. Thought this video would be h…" at bounding box center [283, 150] width 196 height 10
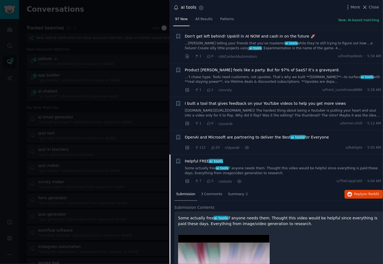
scroll to position [1462, 0]
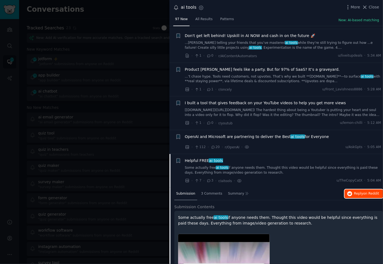
click at [365, 195] on span "on Reddit" at bounding box center [371, 194] width 16 height 4
click at [306, 175] on link "Some actually free ai tools if anyone needs them. Thought this video would be h…" at bounding box center [283, 171] width 196 height 10
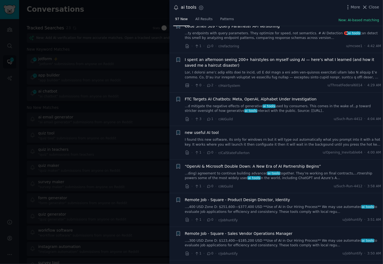
scroll to position [1840, 0]
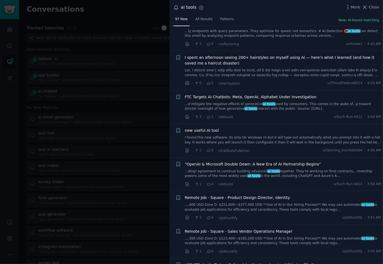
click at [289, 181] on div "· 1 · 0 · r/AIGuild u/Such-Run-4412 · 3:58 AM" at bounding box center [283, 184] width 196 height 6
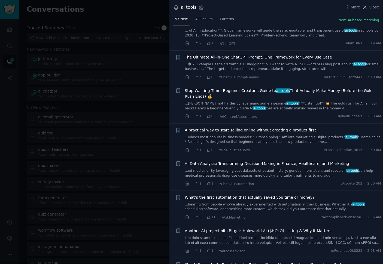
scroll to position [2148, 0]
click at [281, 196] on div "What’s the first automation that actually saved you time or money? ...hearing f…" at bounding box center [283, 203] width 196 height 17
click at [279, 202] on link "...hearing from people who’ve already experimented with automation in their bus…" at bounding box center [283, 207] width 196 height 10
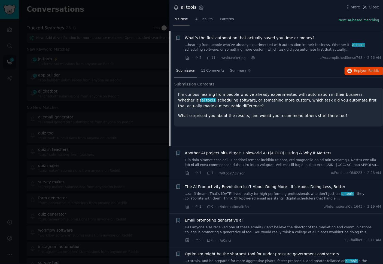
scroll to position [2308, 0]
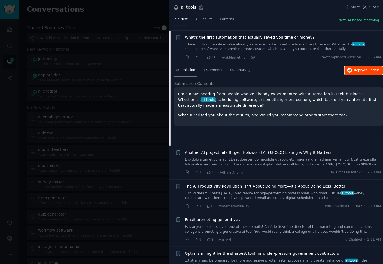
click at [363, 68] on span "Reply on Reddit" at bounding box center [366, 70] width 25 height 5
click at [258, 126] on div "Submission Contents I’m curious hearing from people who’ve already experimented…" at bounding box center [278, 106] width 209 height 51
click at [284, 193] on link "...sci-fi dream. That’s today's lived reality for high-performing professionals…" at bounding box center [283, 196] width 196 height 10
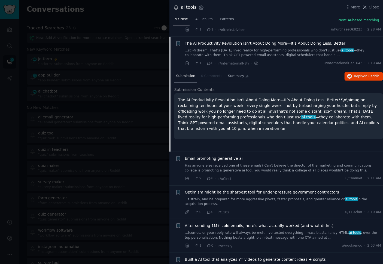
scroll to position [2375, 0]
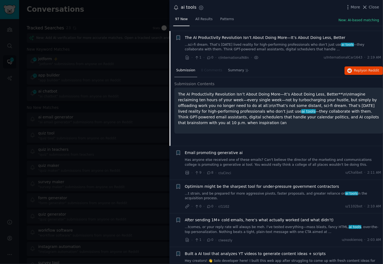
click at [283, 204] on div "· 0 · 0 · r/1102 u/1102bot · 2:10 AM" at bounding box center [283, 207] width 196 height 6
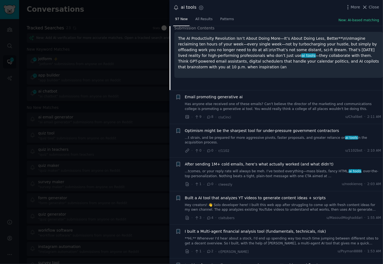
scroll to position [2431, 0]
click at [276, 181] on div "· 1 · 0 · r/weezly u/nookienoq · 2:03 AM" at bounding box center [283, 184] width 196 height 6
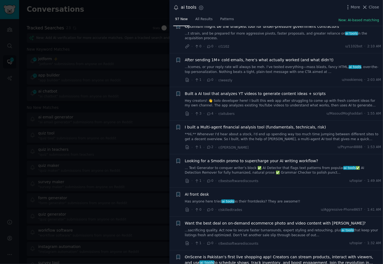
scroll to position [2536, 0]
click at [277, 206] on div "· 0 · 0 · r/skilledtrades u/Aggressive-Phone8657 · 1:41 AM" at bounding box center [283, 209] width 196 height 6
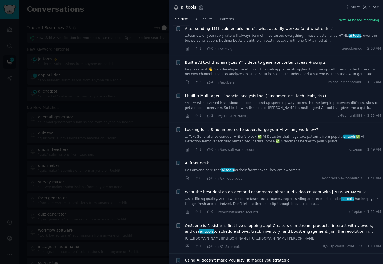
scroll to position [2567, 0]
click at [260, 167] on link "Has anyone here tried ai tools as their frontdesks? They are awsome!!" at bounding box center [283, 169] width 196 height 5
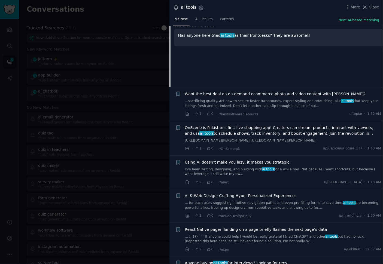
scroll to position [2665, 0]
click at [260, 162] on span "Using AI doesn’t make you lazy, it makes you strategic." at bounding box center [238, 162] width 106 height 6
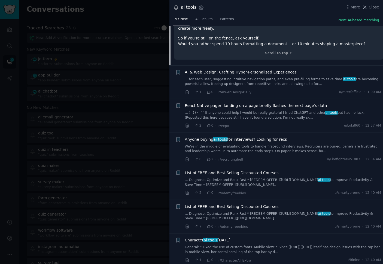
scroll to position [2877, 0]
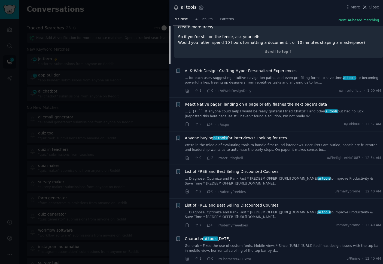
click at [261, 160] on div "· 0 · 2 · r/recruitinghell u/FirefighterNo1087 · 12:54 AM" at bounding box center [283, 158] width 196 height 6
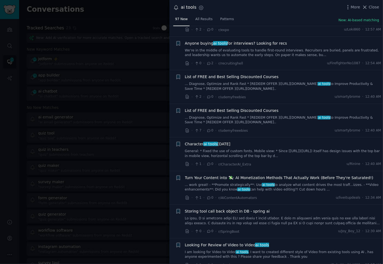
scroll to position [2974, 0]
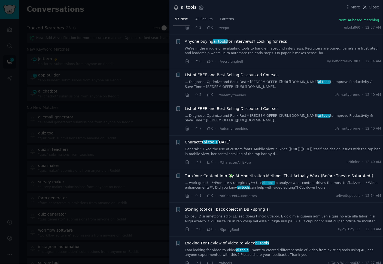
click at [271, 162] on div "· 1 · 0 · r/CharacterAI_Extra u/Rinine · 12:40 AM" at bounding box center [283, 163] width 196 height 6
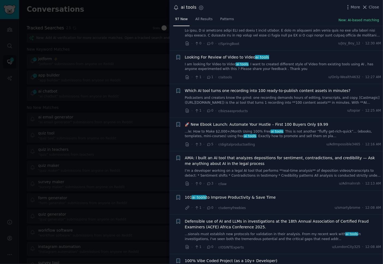
scroll to position [3181, 0]
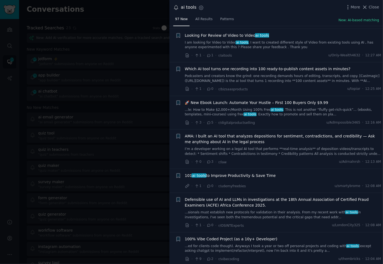
click at [65, 99] on div at bounding box center [191, 132] width 383 height 264
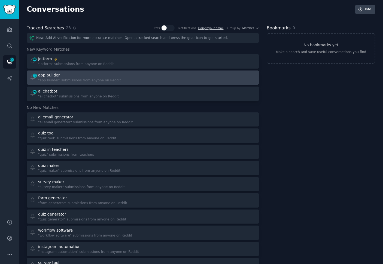
click at [151, 76] on div at bounding box center [201, 77] width 109 height 11
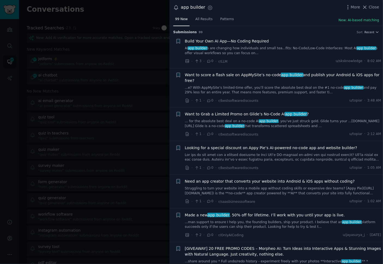
click at [271, 14] on div "app builder Settings More Close" at bounding box center [275, 7] width 213 height 15
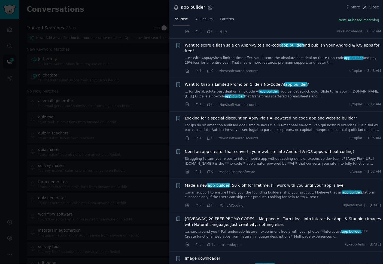
scroll to position [97, 0]
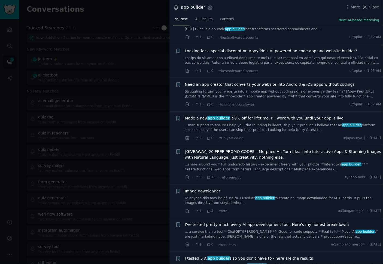
click at [295, 105] on div "· 1 · 0 · r/saasbiznesssoftware u/topiar · 1:02 AM" at bounding box center [283, 105] width 196 height 6
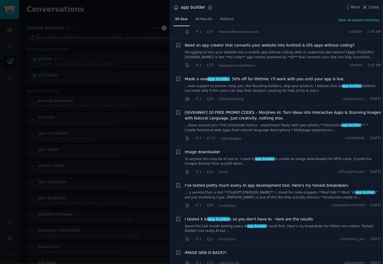
click at [295, 103] on li "+ Made a new app builder . 50% off for lifetime. I’ll work with you until your …" at bounding box center [275, 88] width 213 height 33
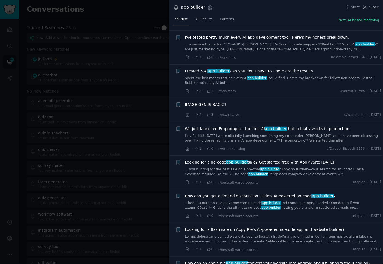
scroll to position [285, 0]
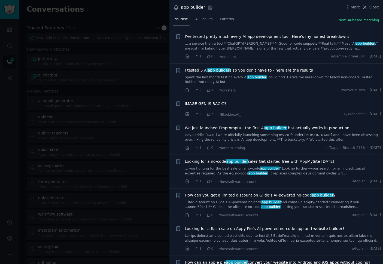
click at [292, 115] on div "· 2 · 3 · r/BlackboxAI_ u/kaonashht · Thu 9/11/2025" at bounding box center [283, 115] width 196 height 6
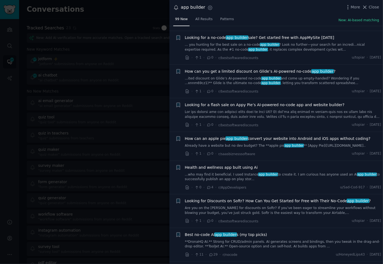
scroll to position [411, 0]
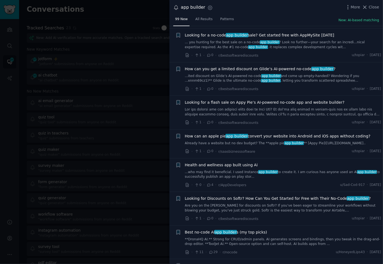
click at [283, 188] on div "· 0 · 4 · r/AppDevelopers u/Sad-Cod-917 · Thu 9/11/2025" at bounding box center [283, 185] width 196 height 6
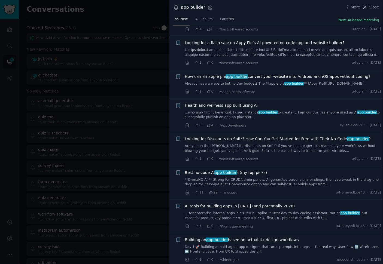
scroll to position [472, 0]
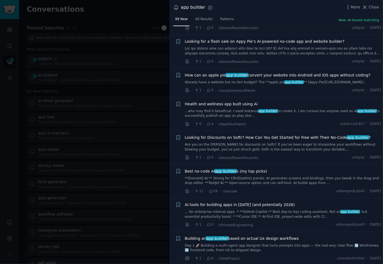
click at [277, 194] on div "· 11 · 29 · r/nocode u/HoneyedLips43 · Wed 9/10/2025" at bounding box center [283, 191] width 196 height 6
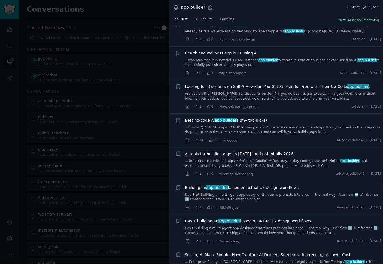
scroll to position [526, 0]
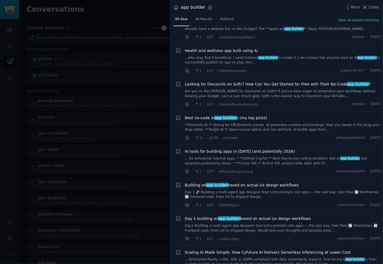
click at [277, 207] on div "· 1 · 0 · r/SideProject u/oooohchristian · Wed 9/10/2025" at bounding box center [283, 205] width 196 height 6
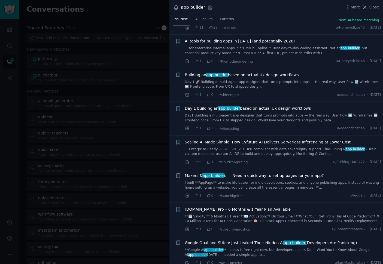
scroll to position [636, 0]
click at [282, 202] on li "+ Makers & app builder s — Need a quick way to set up pages for your app? I bui…" at bounding box center [275, 185] width 213 height 33
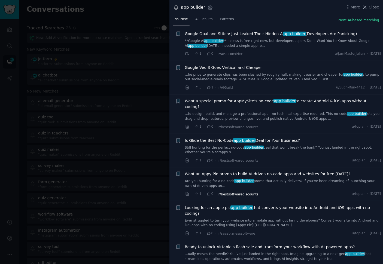
scroll to position [844, 0]
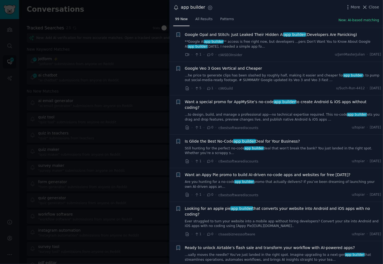
click at [286, 192] on div "· 1 · 0 · r/bestsoftwarediscounts u/topiar · Wed 9/10/2025" at bounding box center [283, 195] width 196 height 6
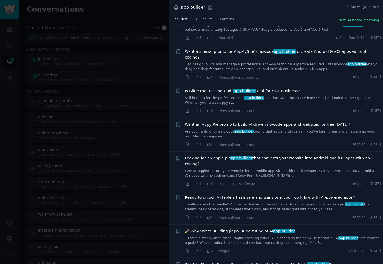
scroll to position [917, 0]
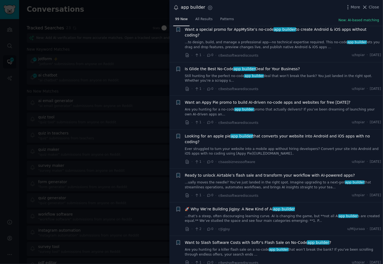
click at [277, 226] on div "· 2 · 0 · r/JigJoy u/Mijuraaa · Tue 9/9/2025" at bounding box center [283, 229] width 196 height 6
click at [248, 194] on span "r/bestsoftwarediscounts" at bounding box center [238, 196] width 40 height 4
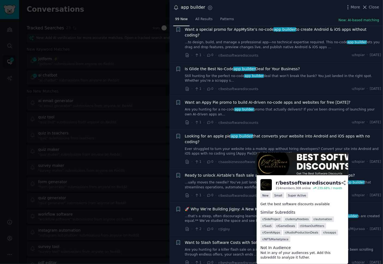
click at [288, 182] on div "r/ bestsoftwarediscounts" at bounding box center [307, 183] width 65 height 7
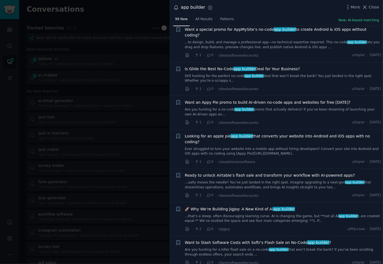
click at [296, 226] on div "· 2 · 0 · r/JigJoy u/Mijuraaa · Tue 9/9/2025" at bounding box center [283, 229] width 196 height 6
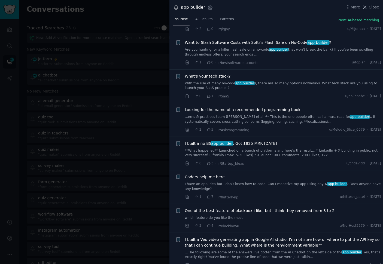
scroll to position [1117, 0]
click at [286, 223] on div "· 2 · 4 · r/BlackboxAI_ u/No-Host3579 · Tue 9/9/2025" at bounding box center [283, 226] width 196 height 6
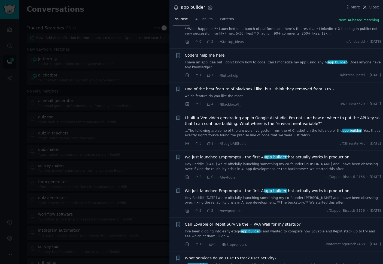
scroll to position [1240, 0]
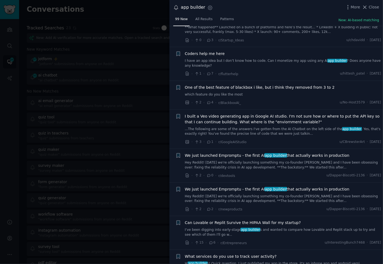
click at [275, 240] on div "· 15 · 6 · r/Entrepreneurs u/InterestingBunch7468 · Tue 9/9/2025" at bounding box center [283, 243] width 196 height 6
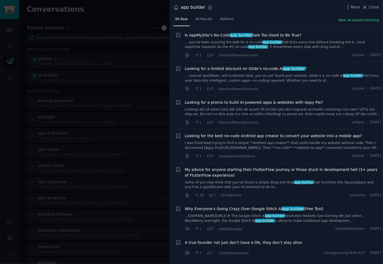
scroll to position [1496, 0]
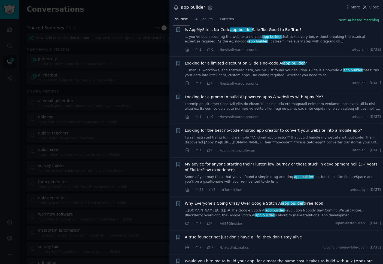
click at [285, 217] on li "+ Why Everyone's Going Crazy Over Google Stitch AI app builder (Free Tool) ...e…" at bounding box center [275, 213] width 213 height 33
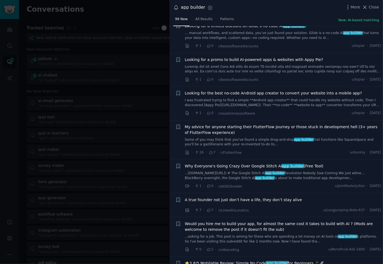
scroll to position [1543, 0]
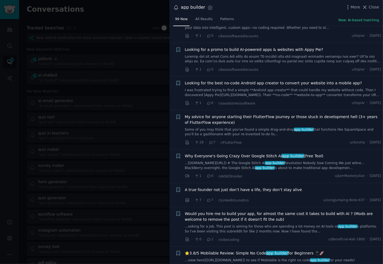
click at [285, 233] on li "+ Would you hire me to build your app, for almost the same cost it takes to bui…" at bounding box center [275, 226] width 213 height 39
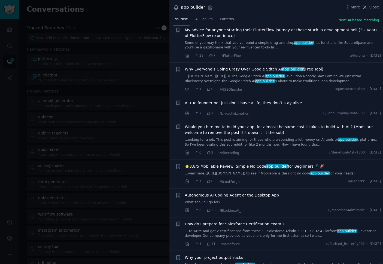
scroll to position [1632, 0]
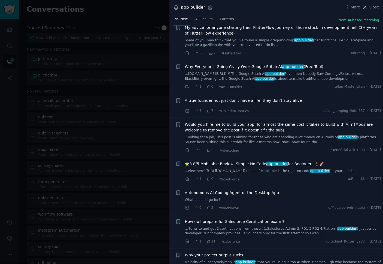
click at [285, 239] on div "· 1 · 11 · r/salesforce u/Radiant_Butterfly982 · Mon 9/8/2025" at bounding box center [283, 242] width 196 height 6
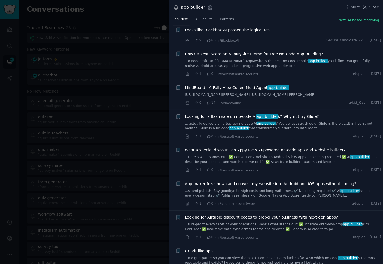
scroll to position [1891, 0]
click at [287, 234] on div "· 1 · 0 · r/bestsoftwarediscounts u/topiar · Sun 9/7/2025" at bounding box center [283, 237] width 196 height 6
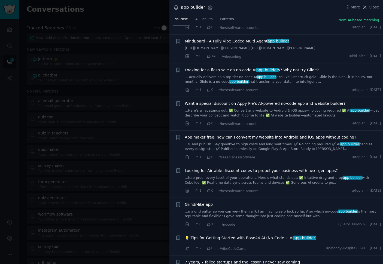
scroll to position [1938, 0]
click at [287, 221] on div "· 0 · 13 · r/nocode u/Salty_sailor76 · Sun 9/7/2025" at bounding box center [283, 224] width 196 height 6
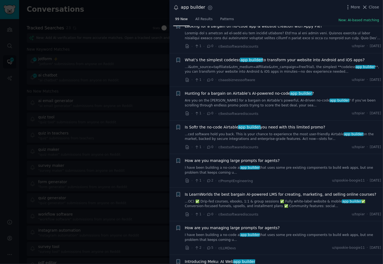
scroll to position [2371, 0]
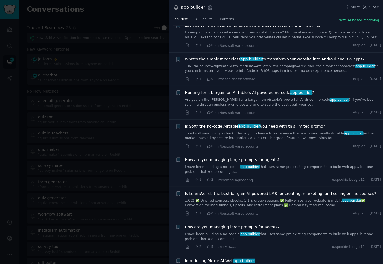
click at [290, 177] on div "· 1 · 2 · r/PromptEngineering u/spookie-boogie11 · Sat 9/6/2025" at bounding box center [283, 180] width 196 height 6
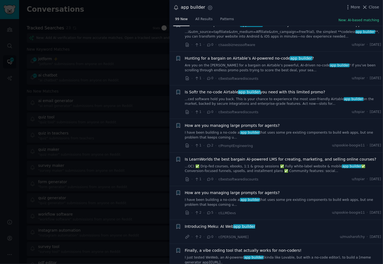
scroll to position [2412, 0]
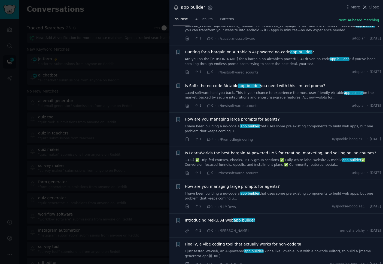
click at [274, 204] on div "· 2 · 5 · r/LLMDevs u/spookie-boogie11 · Sat 9/6/2025" at bounding box center [283, 207] width 196 height 6
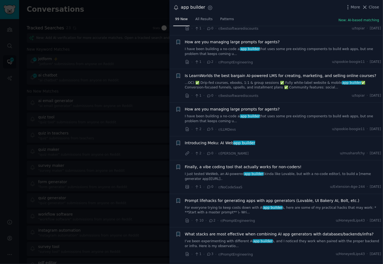
scroll to position [2489, 0]
click at [293, 184] on div "· 1 · 0 · r/NoCodeSaaS u/Extension-Age-244 · Sat 9/6/2025" at bounding box center [283, 187] width 196 height 6
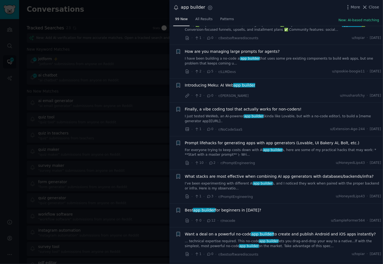
scroll to position [2549, 0]
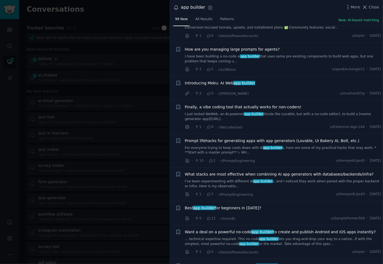
click at [286, 192] on div "· 1 · 3 · r/PromptEngineering u/HoneyedLips43 · Sat 9/6/2025" at bounding box center [283, 195] width 196 height 6
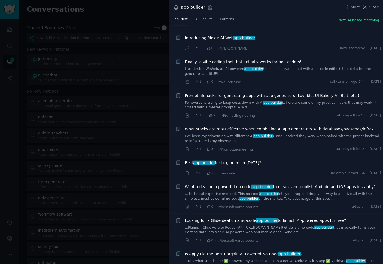
scroll to position [2596, 0]
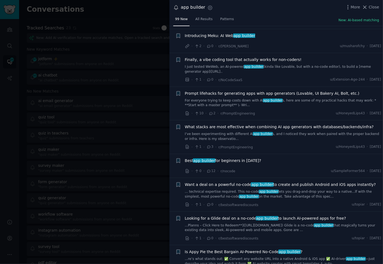
click at [220, 158] on span "Best app builder for beginners in 2025?" at bounding box center [223, 161] width 76 height 6
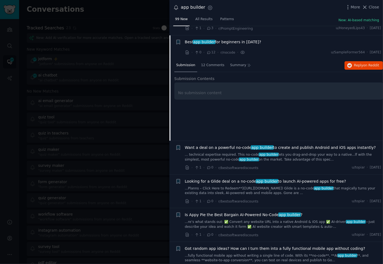
scroll to position [2718, 0]
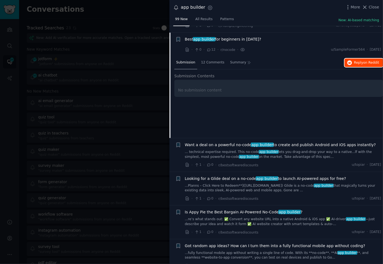
click at [358, 60] on span "Reply on Reddit" at bounding box center [366, 62] width 25 height 5
click at [258, 112] on div "Submission 12 Comments Summary Reply on Reddit Submission Contents No submissio…" at bounding box center [278, 97] width 209 height 82
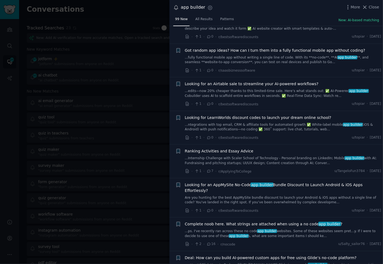
scroll to position [2914, 0]
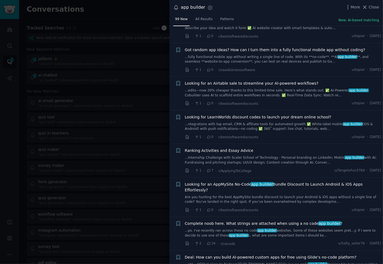
click at [272, 134] on div "· 1 · 0 · r/bestsoftwarediscounts u/topiar · Fri 9/5/2025" at bounding box center [283, 137] width 196 height 6
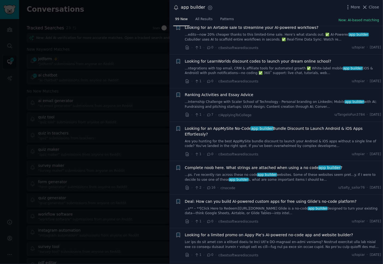
scroll to position [2970, 0]
click at [262, 173] on span "app builder" at bounding box center [267, 175] width 20 height 4
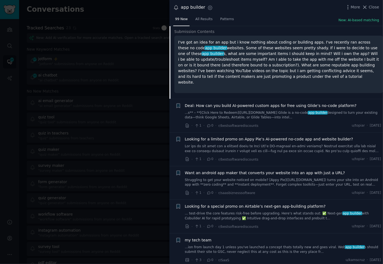
scroll to position [3122, 0]
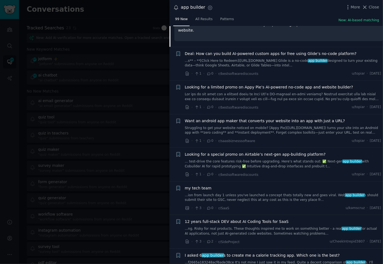
click at [114, 120] on div at bounding box center [191, 132] width 383 height 264
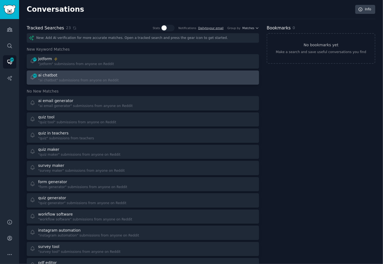
click at [168, 78] on div at bounding box center [201, 77] width 109 height 11
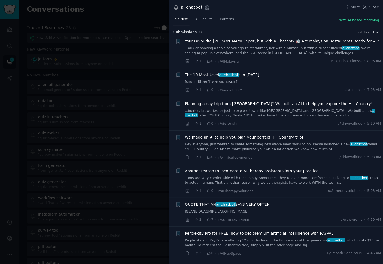
click at [279, 14] on div "ai chatbot Settings More Close" at bounding box center [275, 7] width 213 height 15
click at [265, 18] on div "97 New All Results Patterns New: AI-based matching" at bounding box center [275, 20] width 213 height 11
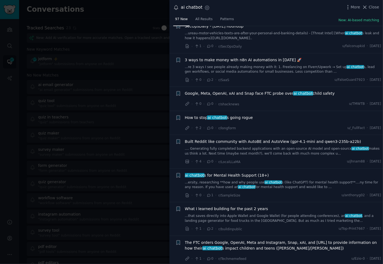
scroll to position [943, 0]
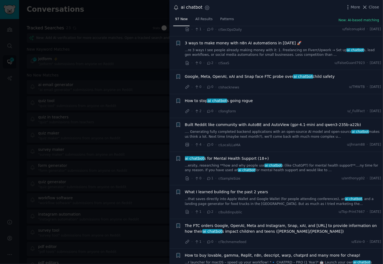
click at [271, 60] on div "· 0 · 2 · r/SaaS u/FalseGuard7923 · Thu 9/11/2025" at bounding box center [283, 63] width 196 height 6
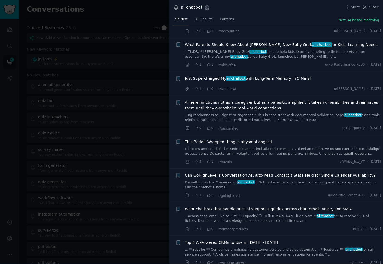
scroll to position [2826, 0]
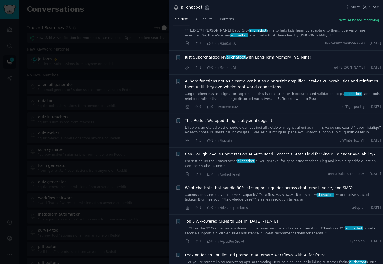
drag, startPoint x: 302, startPoint y: 125, endPoint x: 296, endPoint y: 125, distance: 5.7
click at [301, 138] on div "· 5 · 1 · r/hazbin u/White_fox_YT · Thu 9/11/2025" at bounding box center [283, 141] width 196 height 6
click at [168, 75] on div at bounding box center [191, 132] width 383 height 264
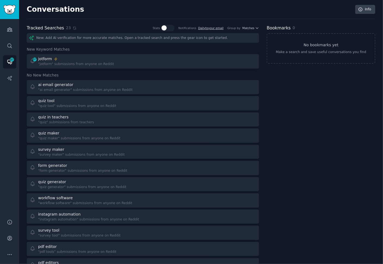
click at [150, 70] on div "New: Add AI verification for more accurate matches. Open a tracked search and p…" at bounding box center [143, 241] width 232 height 416
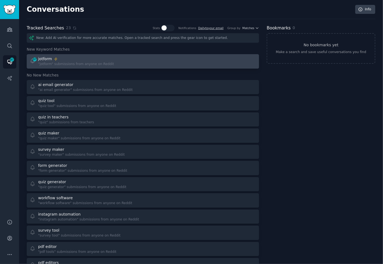
click at [159, 65] on div at bounding box center [201, 61] width 109 height 11
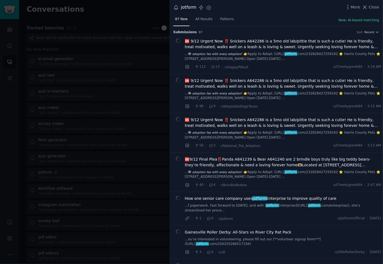
click at [272, 14] on div "jotform Settings More Close" at bounding box center [275, 7] width 213 height 15
click at [271, 15] on div "87 New All Results Patterns New: AI-based matching" at bounding box center [275, 20] width 213 height 11
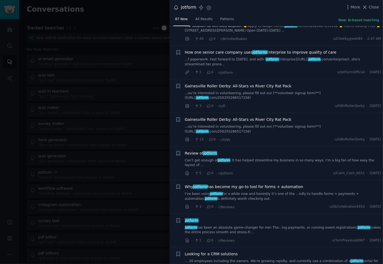
scroll to position [147, 0]
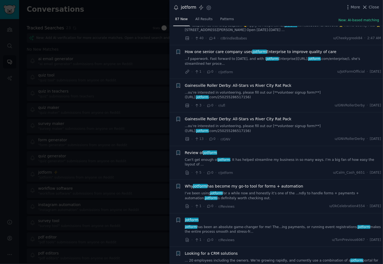
click at [256, 158] on link "Can't get enough of jotform . It has helped streamline my business in so many w…" at bounding box center [283, 163] width 196 height 10
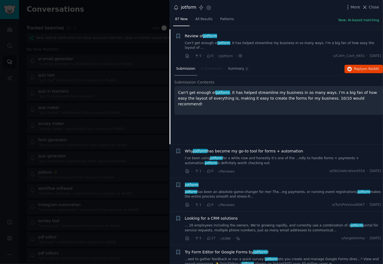
scroll to position [266, 0]
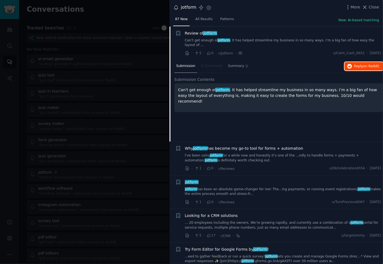
click at [354, 64] on span "Reply on Reddit" at bounding box center [366, 66] width 25 height 5
click at [262, 116] on div "Submission 0 Comments Summary Reply on Reddit Submission Contents Can't get eno…" at bounding box center [278, 101] width 209 height 82
click at [261, 153] on link "I’ve been using jotform for a while now and honestly it’s one of the ...ndly to…" at bounding box center [283, 158] width 196 height 10
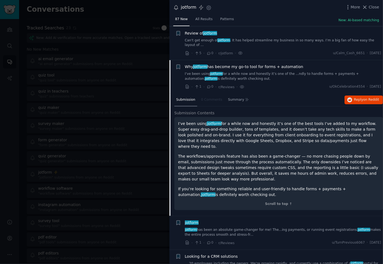
scroll to position [295, 0]
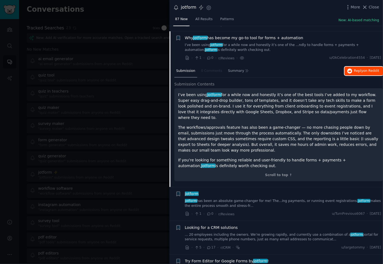
click at [357, 69] on span "Reply on Reddit" at bounding box center [366, 71] width 25 height 5
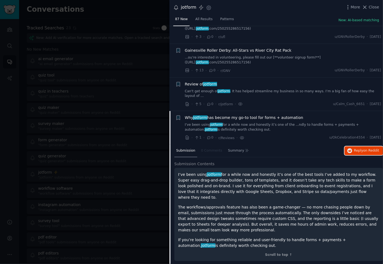
scroll to position [216, 0]
click at [302, 204] on p "The workflows/approvals feature has also been a game-changer — no more chasing …" at bounding box center [278, 218] width 201 height 29
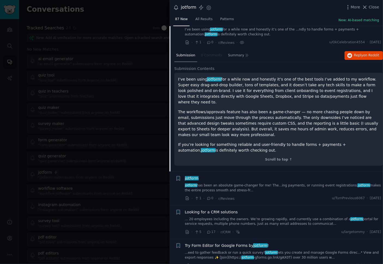
scroll to position [314, 0]
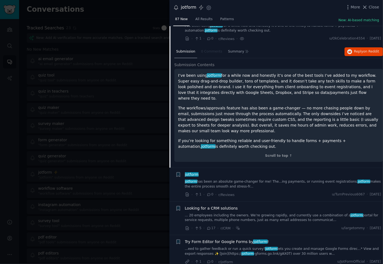
click at [277, 206] on div "Looking for a CRM solutions" at bounding box center [283, 209] width 196 height 6
click at [270, 213] on link "... 20 employees including the owners. We’re growing rapidly, and currently use…" at bounding box center [283, 218] width 196 height 10
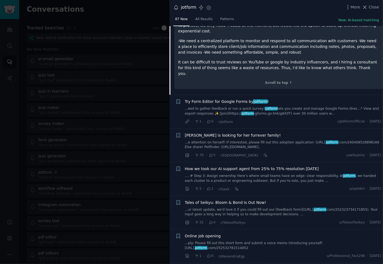
scroll to position [459, 0]
click at [271, 219] on div "· 32 · 4 · r/TalesofSeikyu u/TalesofSeikyu · Thu 9/11/2025" at bounding box center [283, 222] width 196 height 6
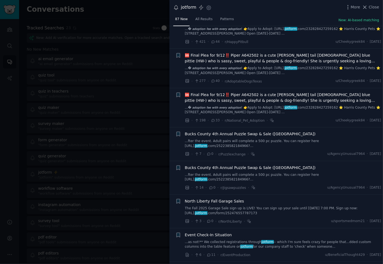
scroll to position [795, 0]
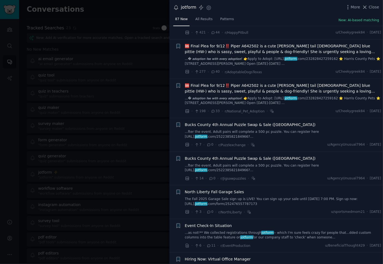
click at [273, 209] on div "· 3 · 0 · r/NorthLiberty · u/sportsmedmom21 · Thu 9/11/2025" at bounding box center [283, 212] width 196 height 6
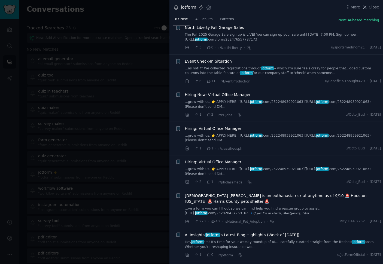
scroll to position [969, 0]
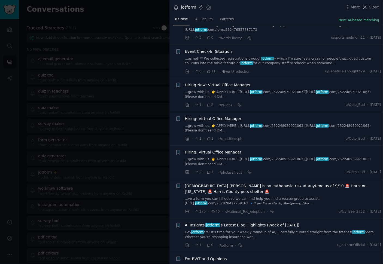
click at [269, 243] on div "· 1 · 0 · r/jotform · u/JotFormOfficial · Wed 9/10/2025" at bounding box center [283, 246] width 196 height 6
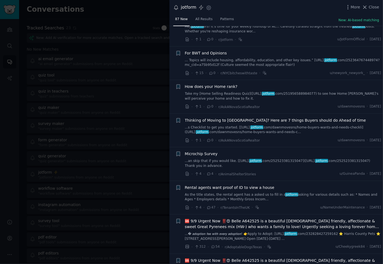
scroll to position [1183, 0]
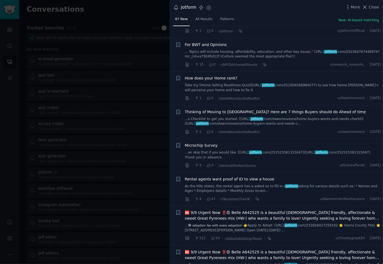
click at [283, 236] on div "· 312 · 54 · r/AdoptableDogsTexas · u/Cheekygreek84 · Wed 9/10/2025" at bounding box center [283, 239] width 196 height 6
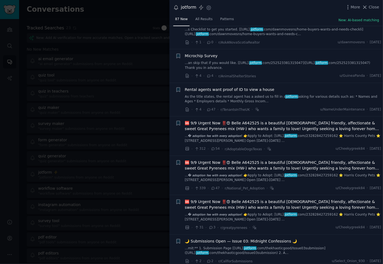
scroll to position [1274, 0]
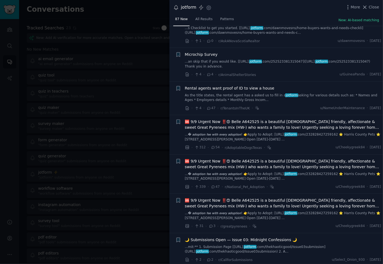
click at [299, 257] on div "· 2 · 2 · r/CallforSubmissions u/Select_Onion_930 · Tue 9/9/2025" at bounding box center [283, 260] width 196 height 6
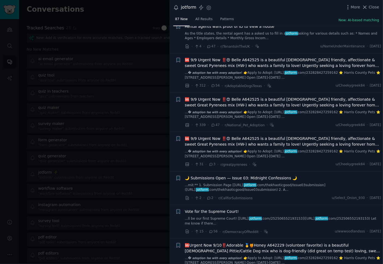
scroll to position [1336, 0]
click at [292, 248] on div "🆘Urgent Now 9/10‼️Adorable 🥇🍯Honey A642229 (volunteer favorite) is a beautiful …" at bounding box center [283, 258] width 196 height 32
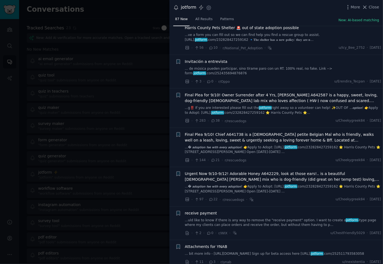
scroll to position [1757, 0]
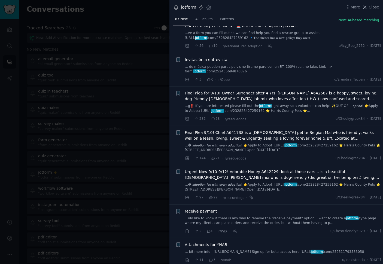
click at [274, 216] on link "...uld like to know if there is any way to remove the "receive payment" option.…" at bounding box center [283, 221] width 196 height 10
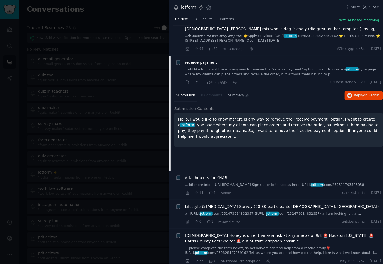
scroll to position [1796, 0]
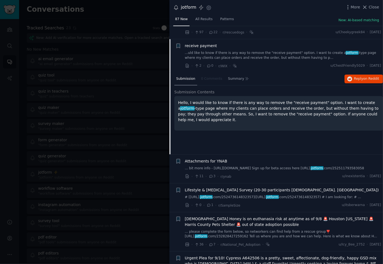
click at [276, 203] on div "· 0 · 1 · r/SampleSize u/itsberwarna · Tue 9/9/2025" at bounding box center [283, 206] width 196 height 6
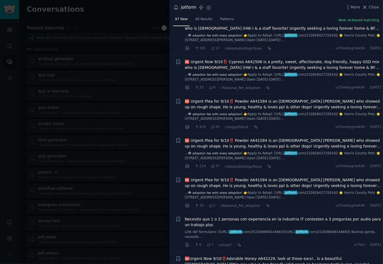
scroll to position [2071, 0]
click at [284, 203] on div "· 33 · 2 · r/National_Pet_Adoption · u/Cheekygreek84 · Tue 9/9/2025" at bounding box center [283, 206] width 196 height 6
click at [288, 203] on div "· 33 · 2 · r/National_Pet_Adoption · u/Cheekygreek84 · Tue 9/9/2025" at bounding box center [283, 206] width 196 height 6
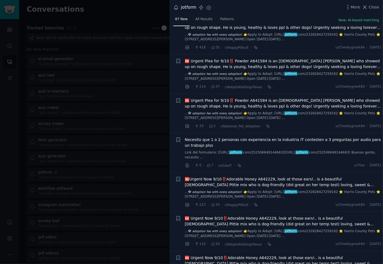
scroll to position [2152, 0]
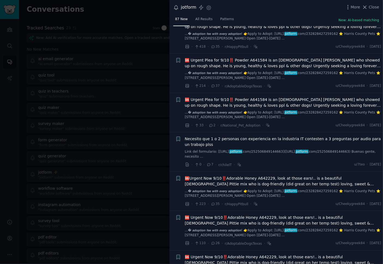
click at [287, 201] on div "· 223 · 35 · r/HappyPitbull · u/Cheekygreek84 · Tue 9/9/2025" at bounding box center [283, 204] width 196 height 6
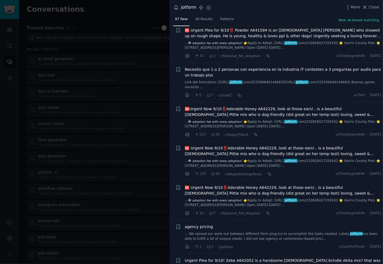
scroll to position [2222, 0]
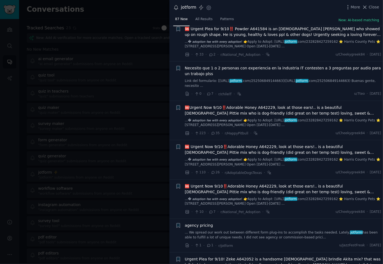
click at [286, 198] on div "🆘 Urgent Now 9/10‼️Adorable Honey A642229, look at those ears!.. is a beautiful…" at bounding box center [283, 199] width 196 height 32
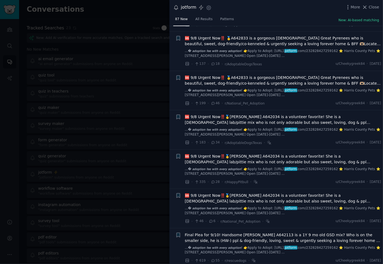
scroll to position [3061, 0]
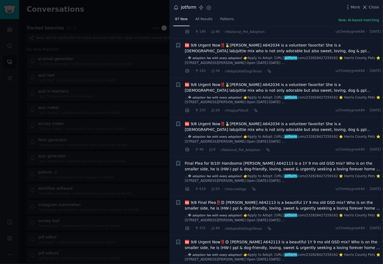
click at [63, 161] on div at bounding box center [191, 132] width 383 height 264
